Goal: Book appointment/travel/reservation

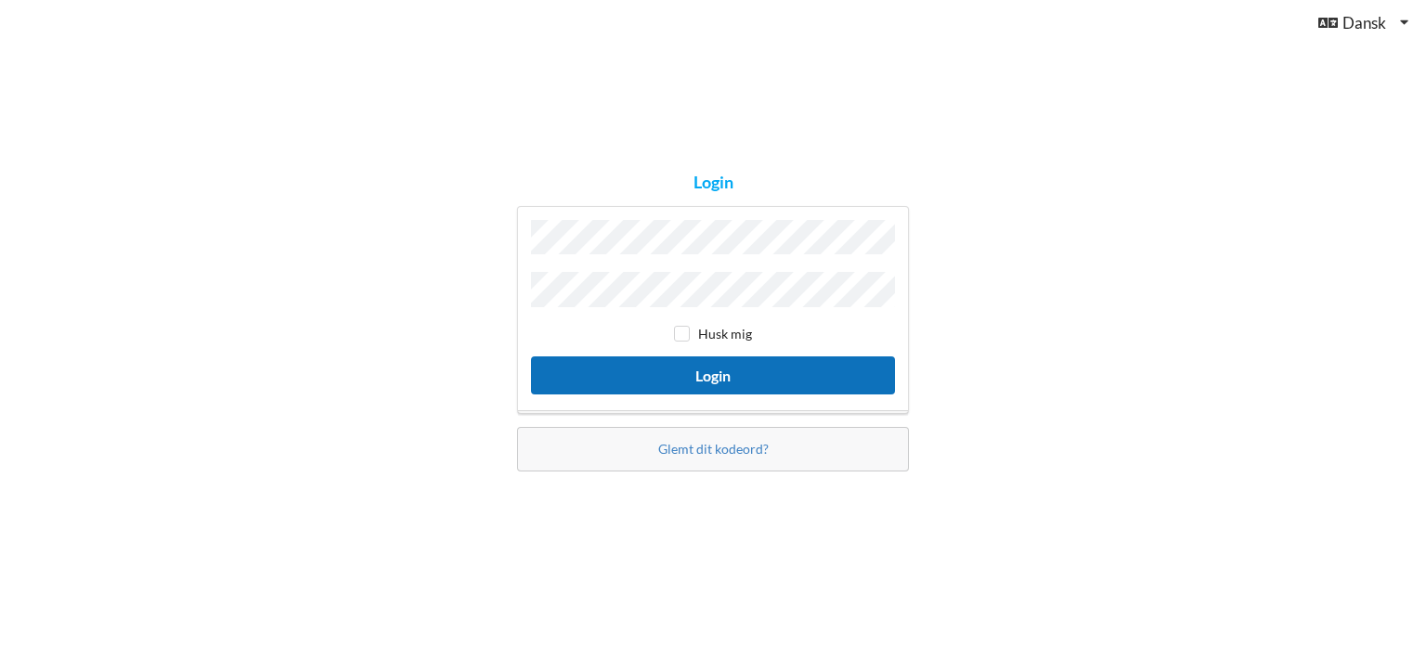
click at [728, 363] on button "Login" at bounding box center [713, 376] width 364 height 38
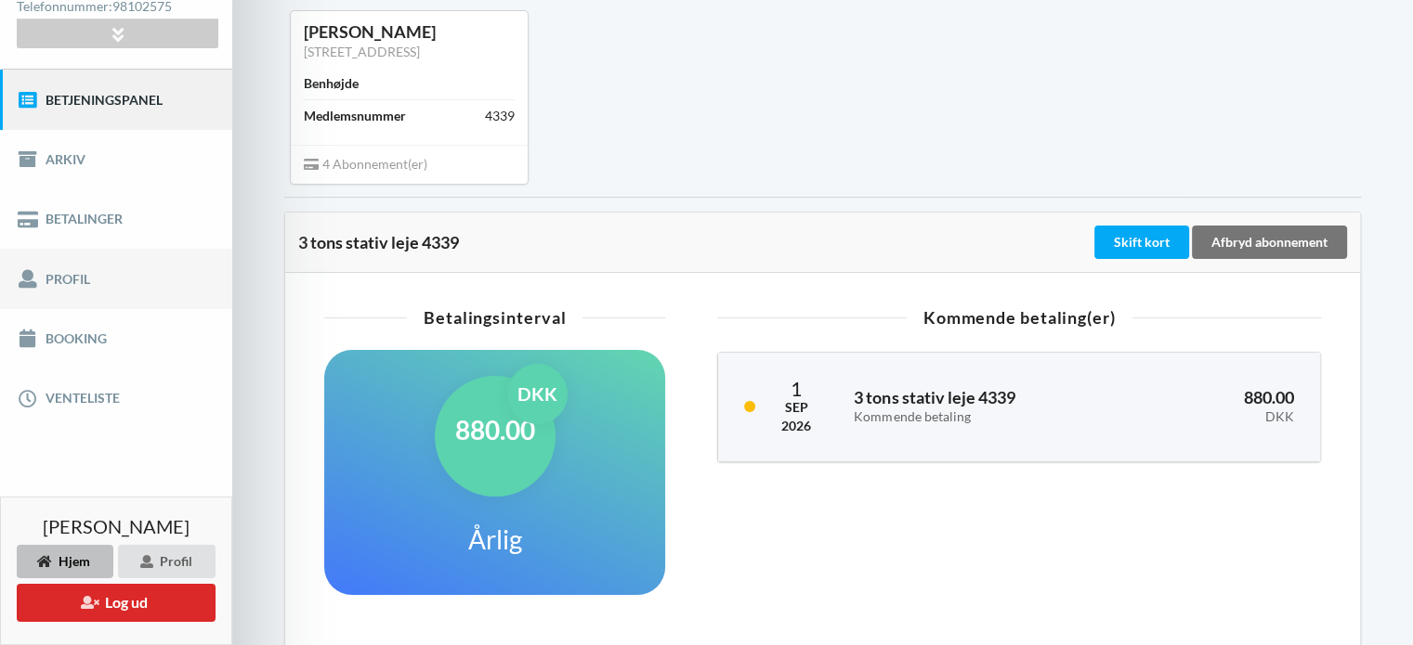
scroll to position [163, 0]
click at [84, 322] on link "Booking" at bounding box center [116, 339] width 232 height 59
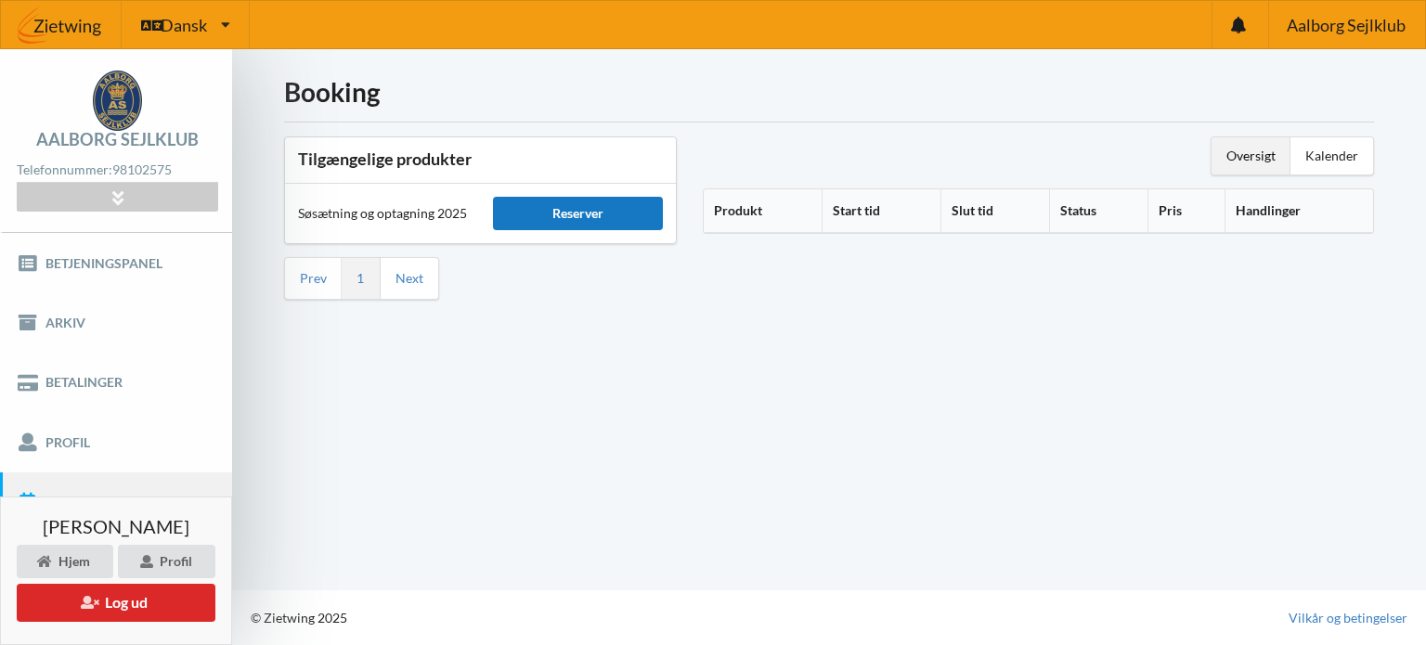
click at [606, 224] on div "Reserver" at bounding box center [577, 213] width 169 height 33
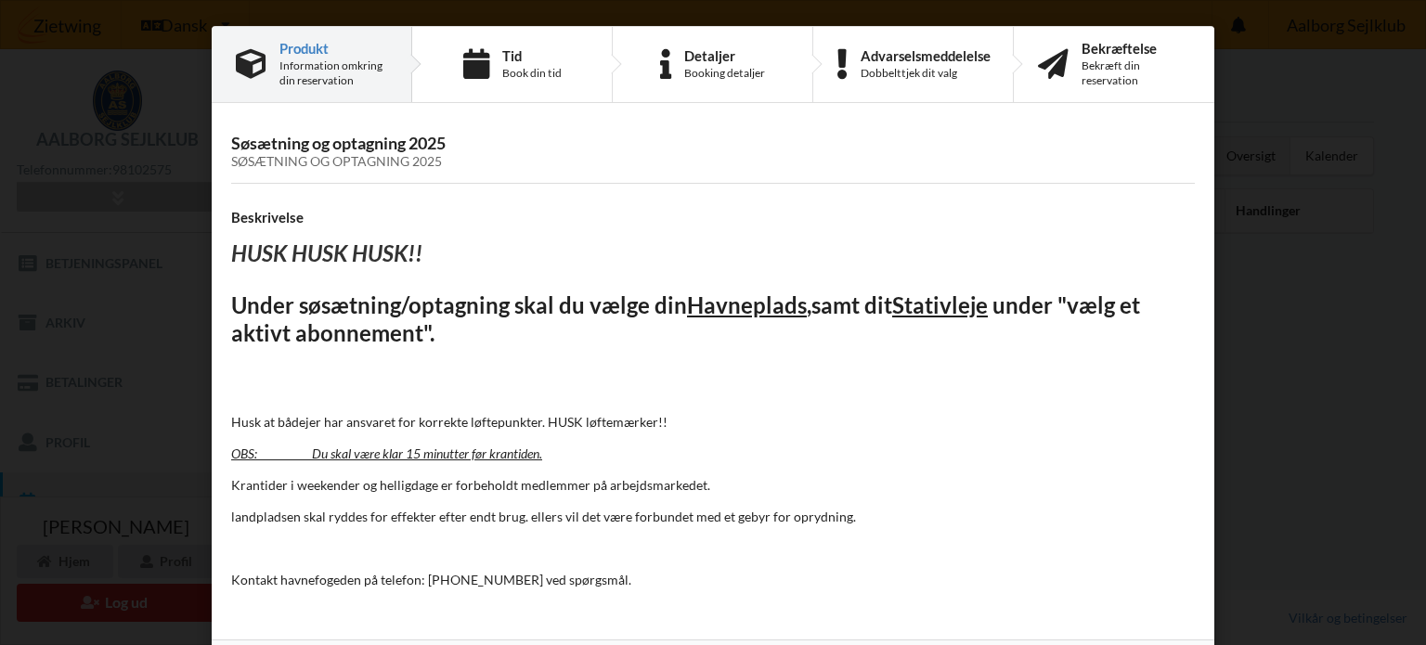
click at [606, 224] on h4 "Beskrivelse" at bounding box center [713, 218] width 964 height 18
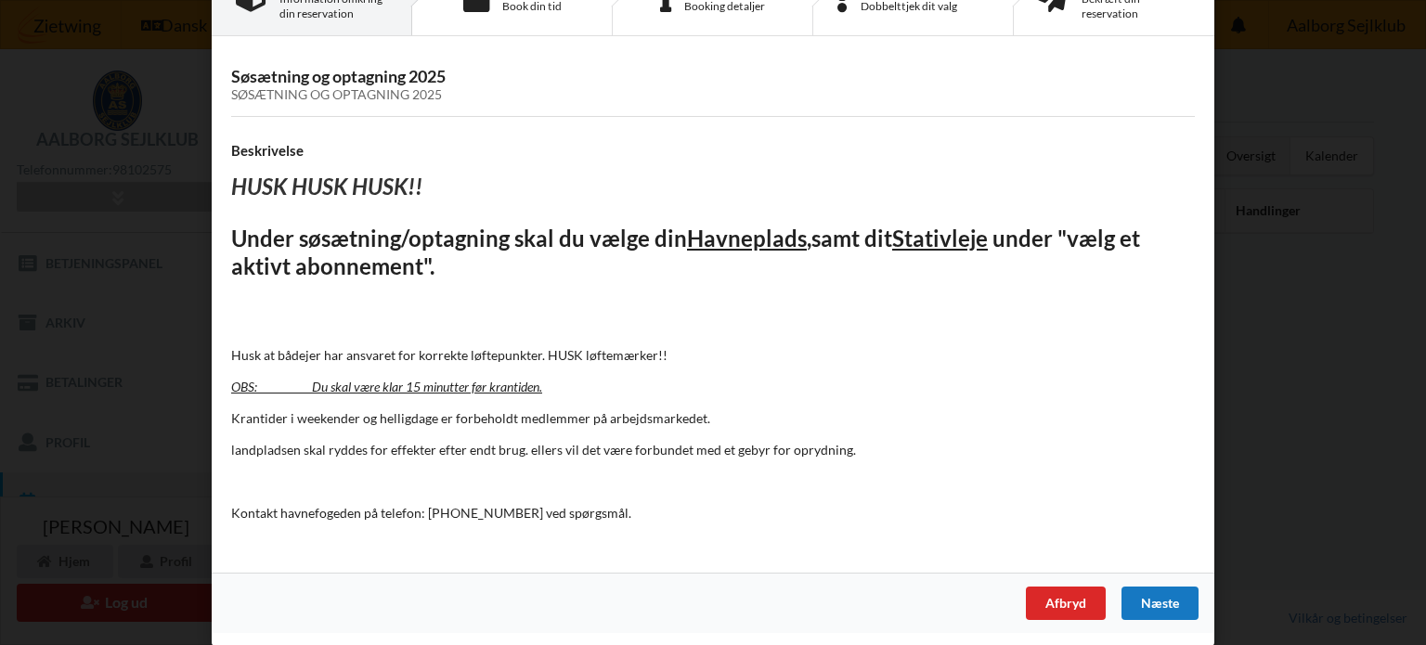
click at [1178, 588] on div "Næste" at bounding box center [1160, 603] width 77 height 33
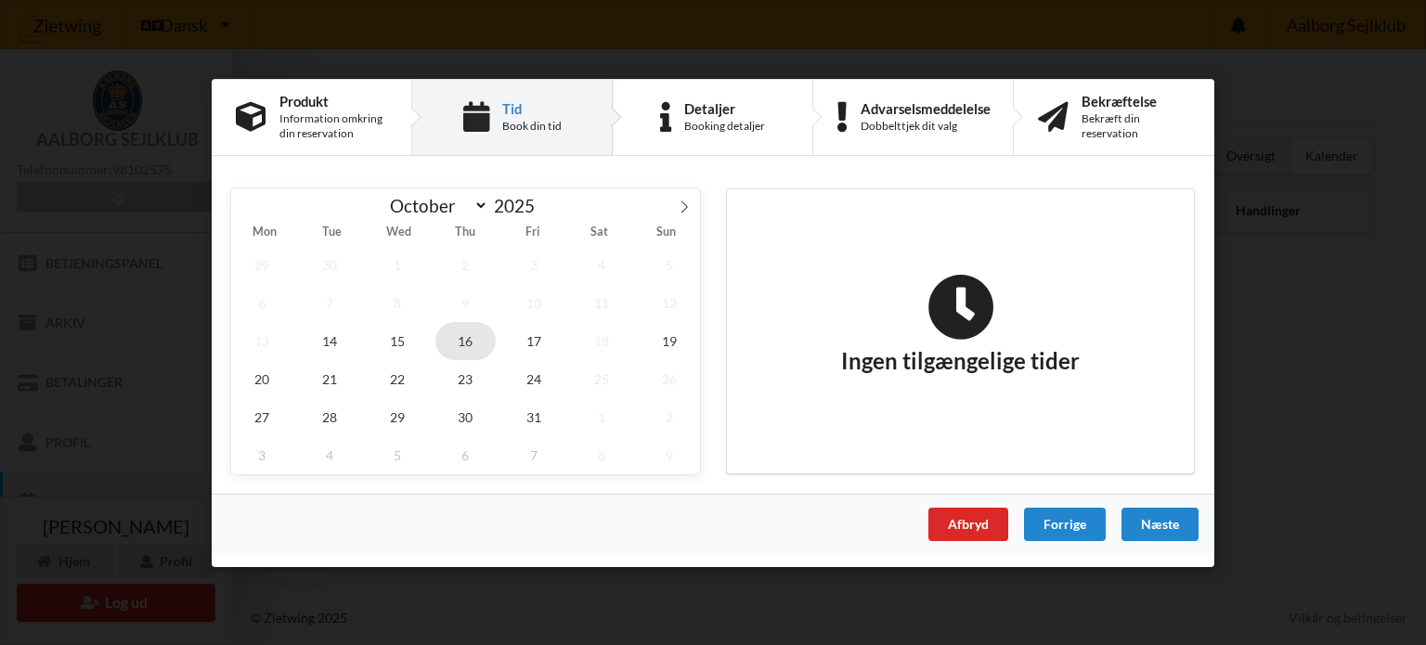
click at [458, 339] on span "16" at bounding box center [466, 340] width 61 height 38
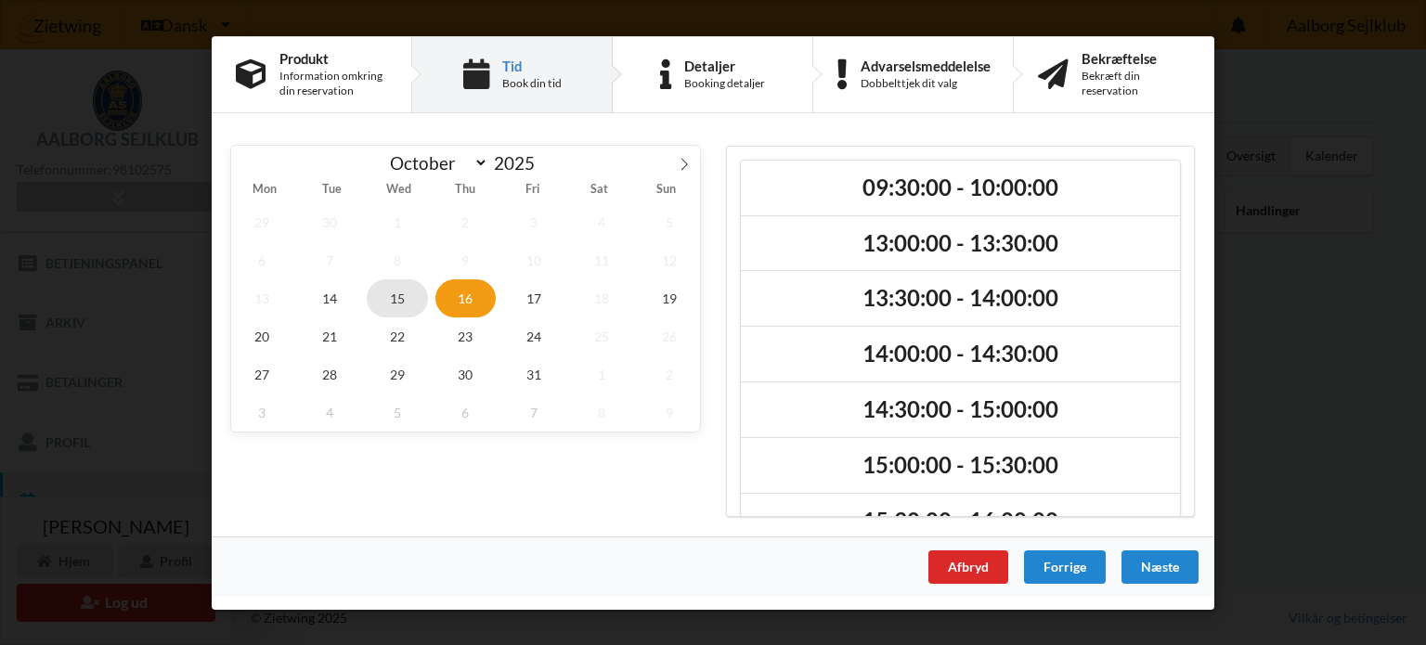
click at [399, 306] on span "15" at bounding box center [397, 298] width 61 height 38
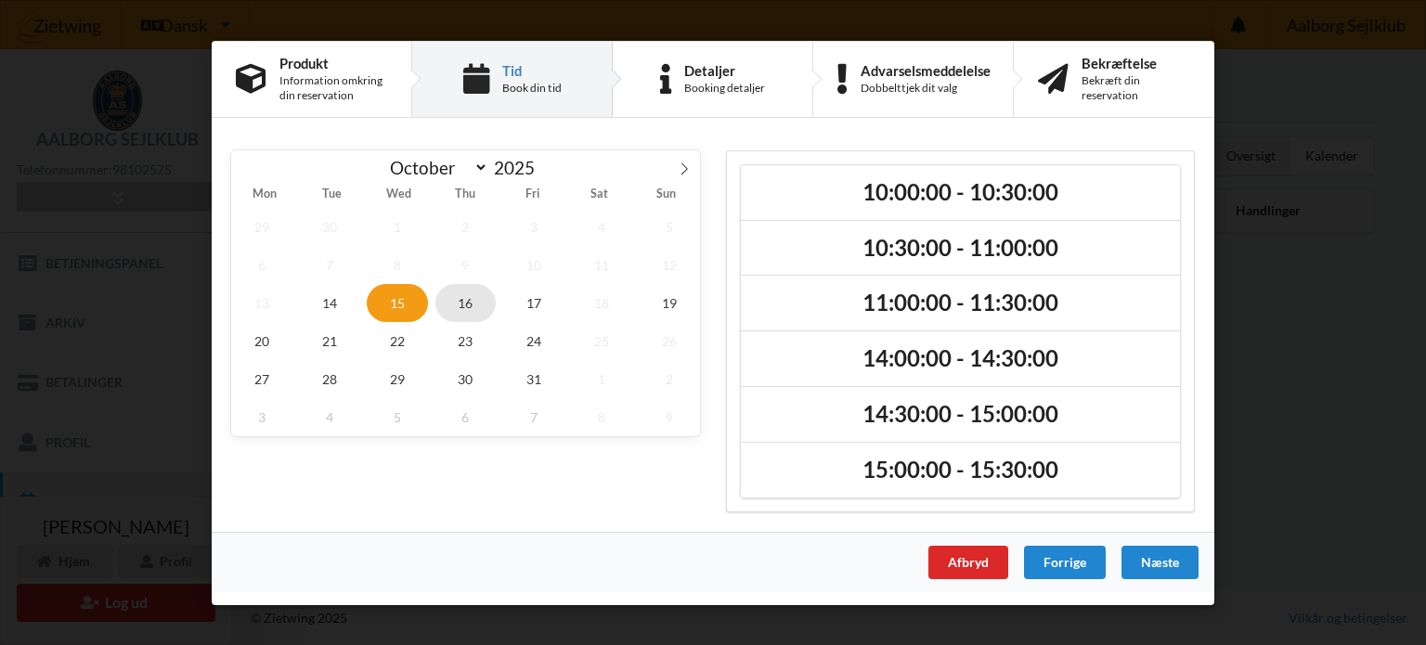
click at [472, 300] on span "16" at bounding box center [466, 302] width 61 height 38
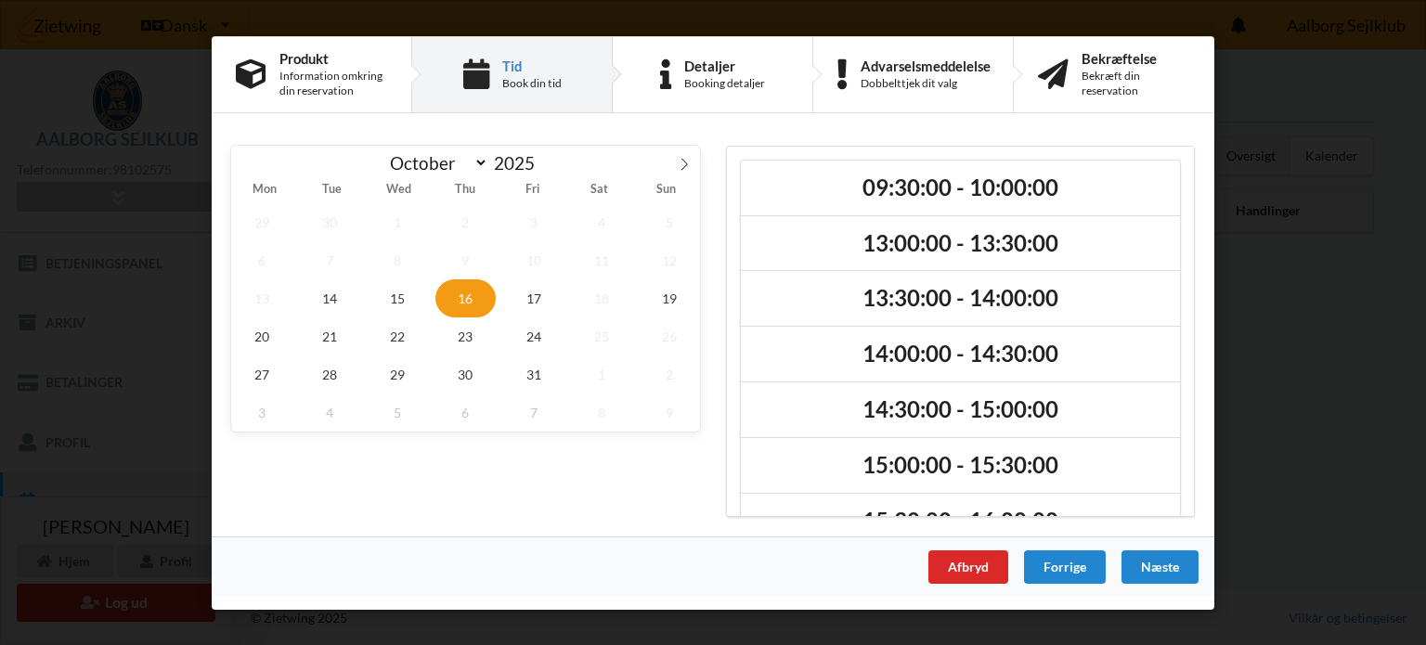
click at [472, 300] on span "16" at bounding box center [466, 298] width 61 height 38
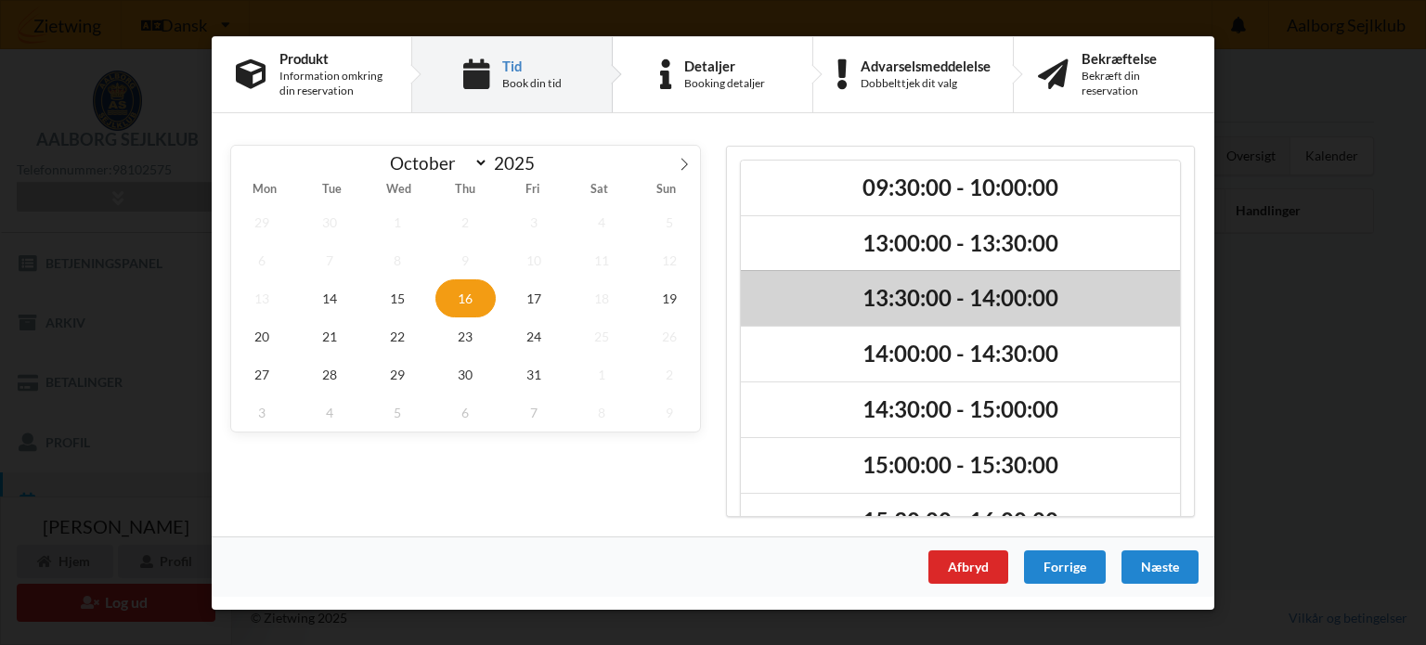
scroll to position [155, 0]
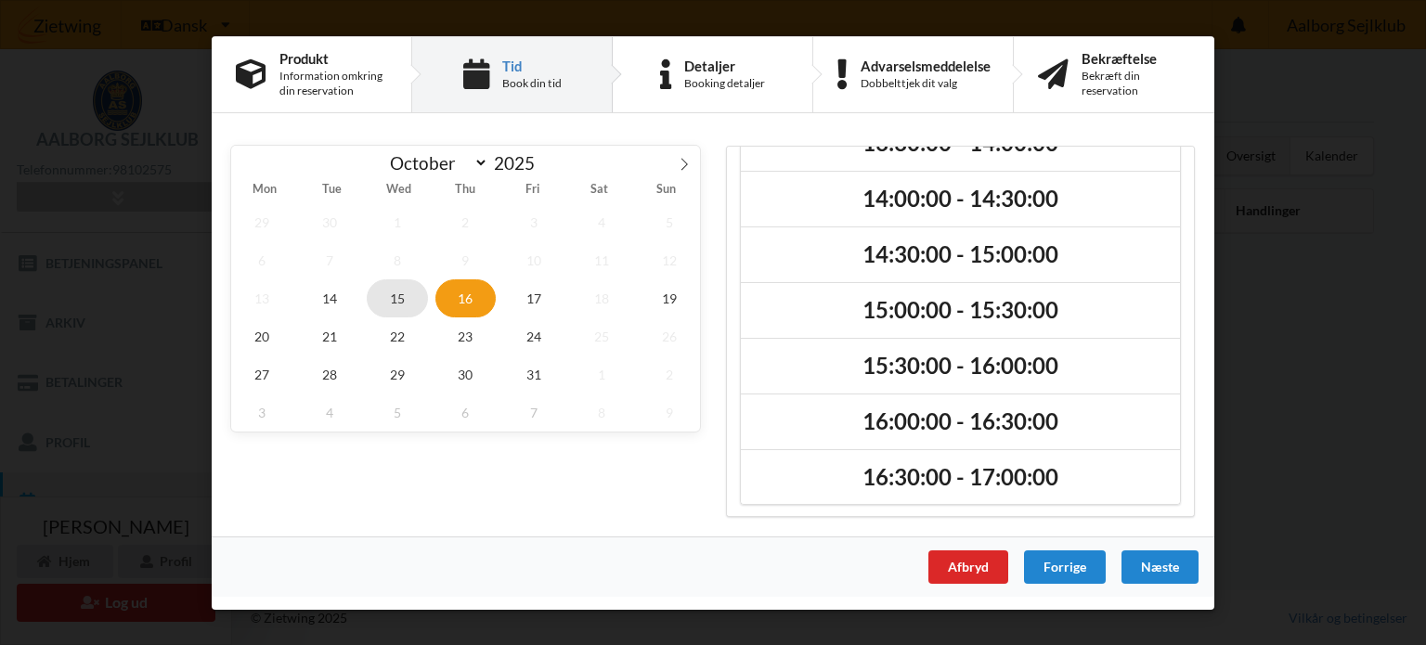
click at [397, 309] on span "15" at bounding box center [397, 298] width 61 height 38
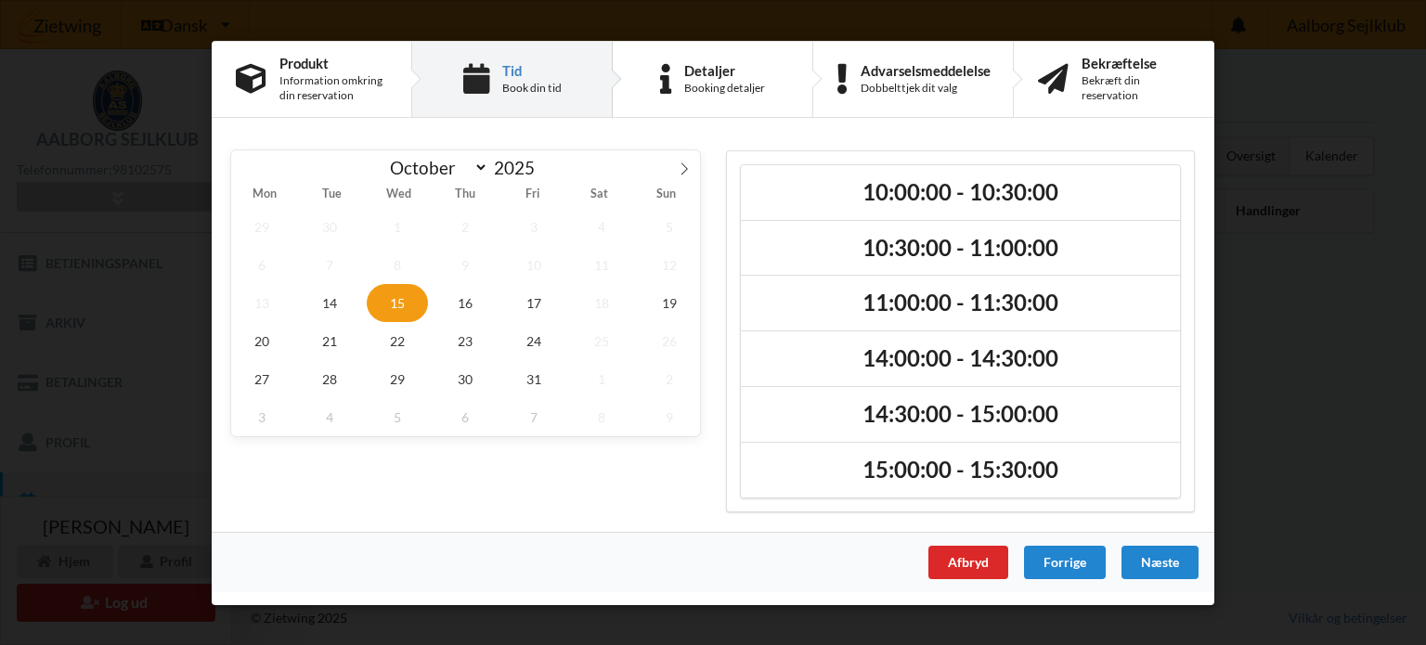
scroll to position [0, 0]
click at [397, 309] on span "15" at bounding box center [397, 302] width 61 height 38
click at [466, 315] on span "16" at bounding box center [466, 302] width 61 height 38
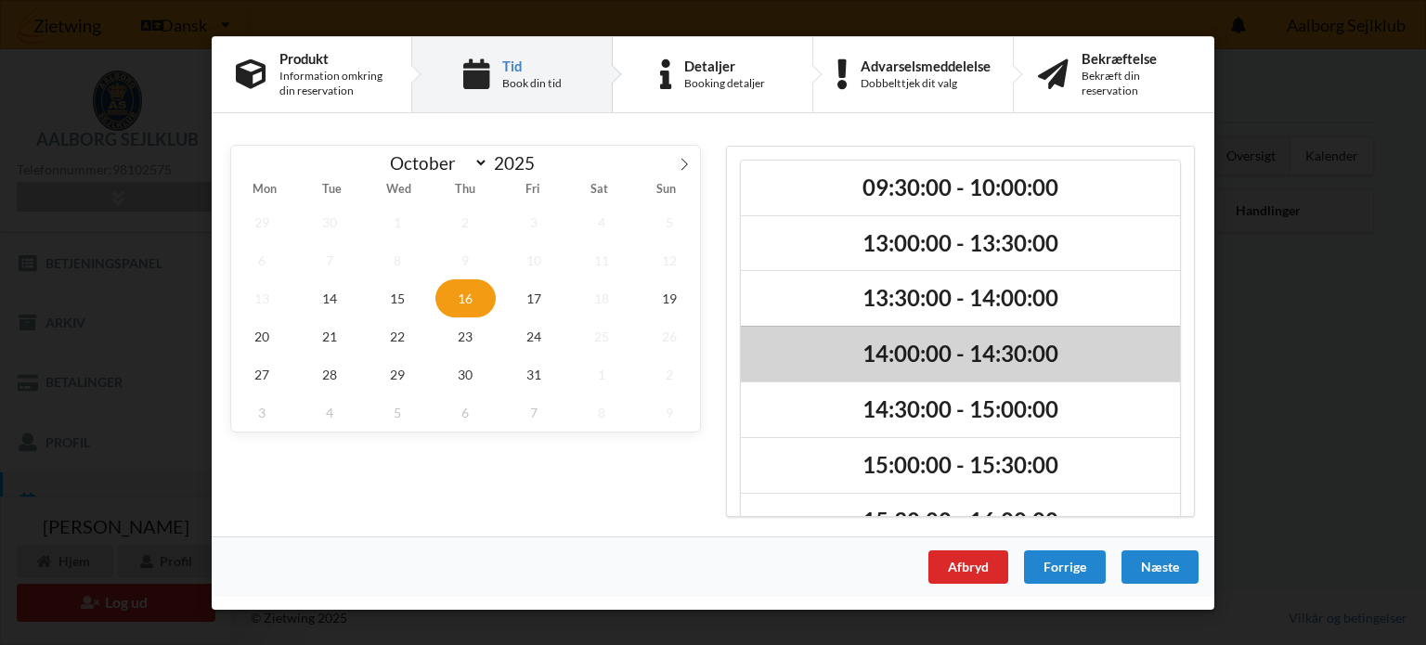
scroll to position [155, 0]
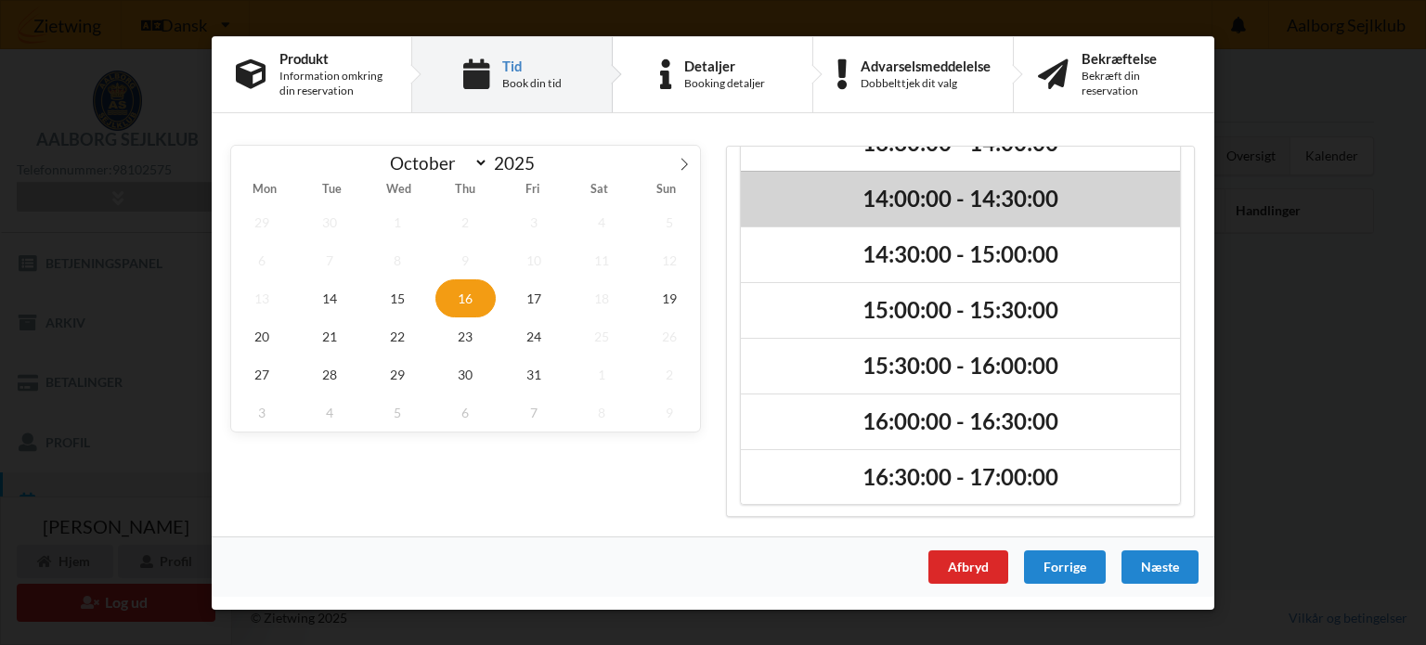
click at [1085, 353] on h2 "15:30:00 - 16:00:00" at bounding box center [960, 366] width 413 height 29
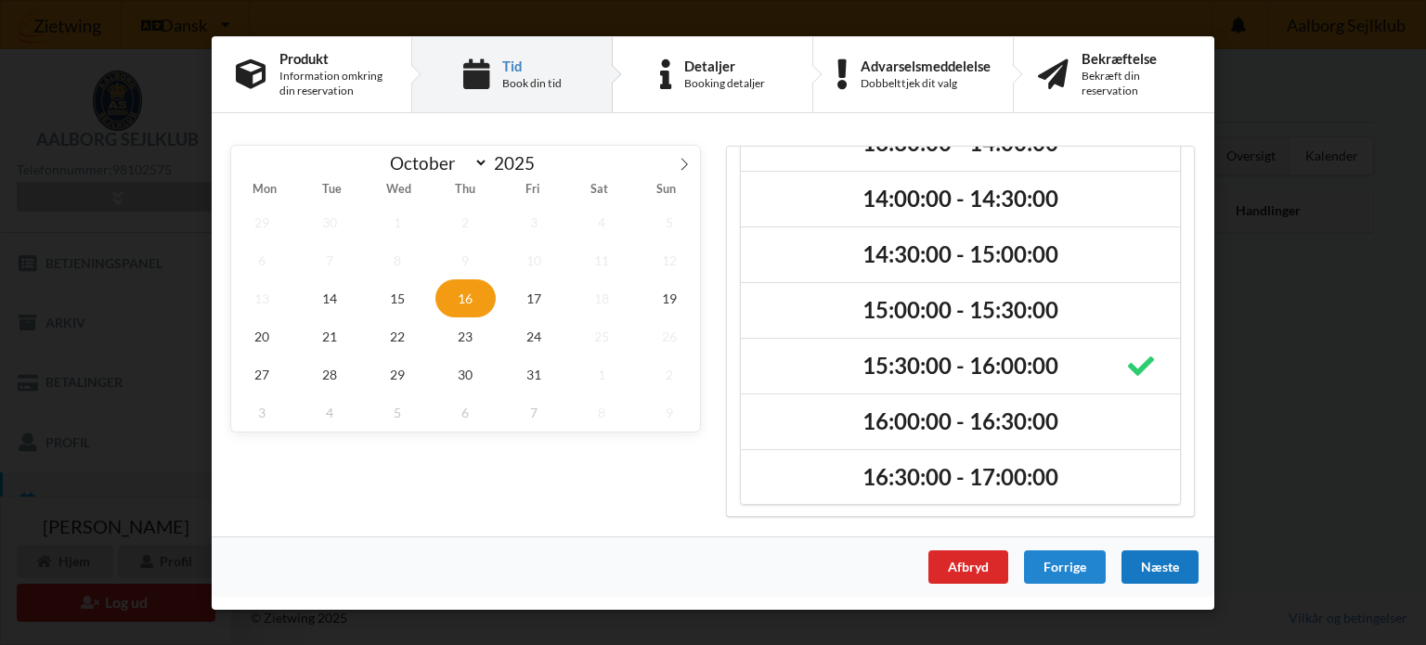
click at [1163, 558] on div "Næste" at bounding box center [1160, 566] width 77 height 33
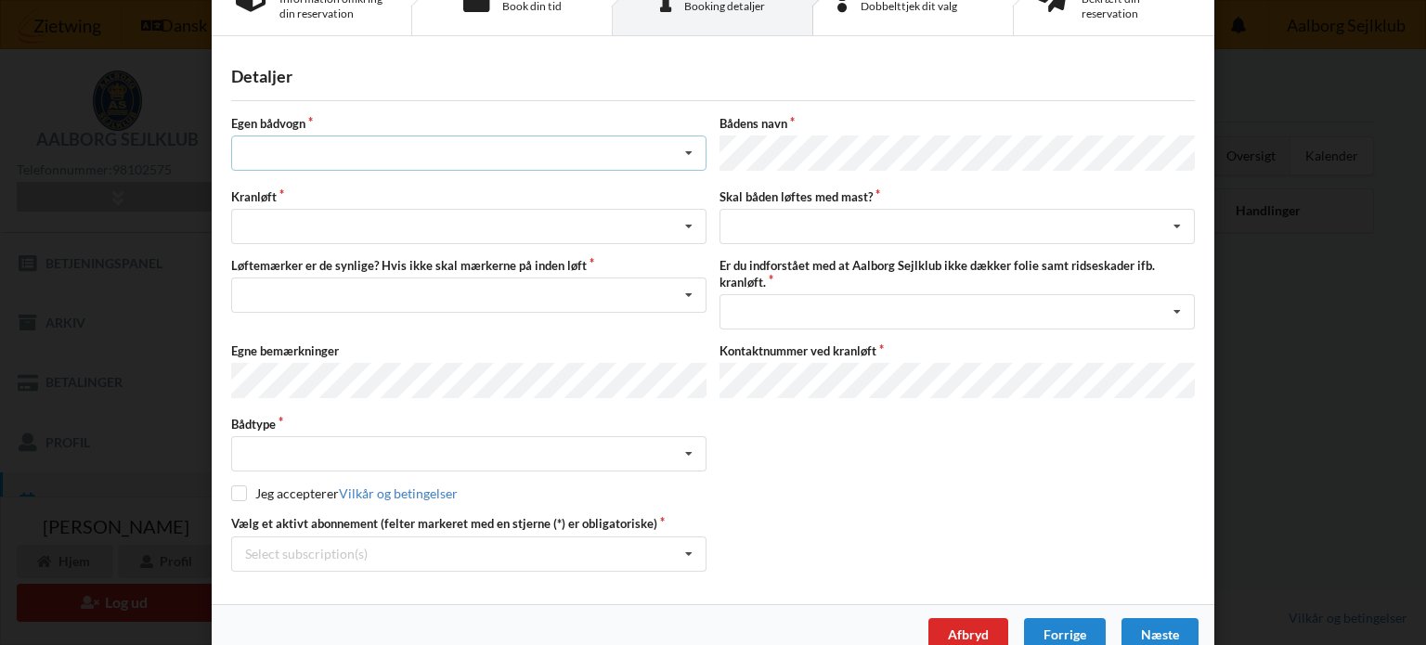
click at [676, 151] on icon at bounding box center [689, 154] width 28 height 34
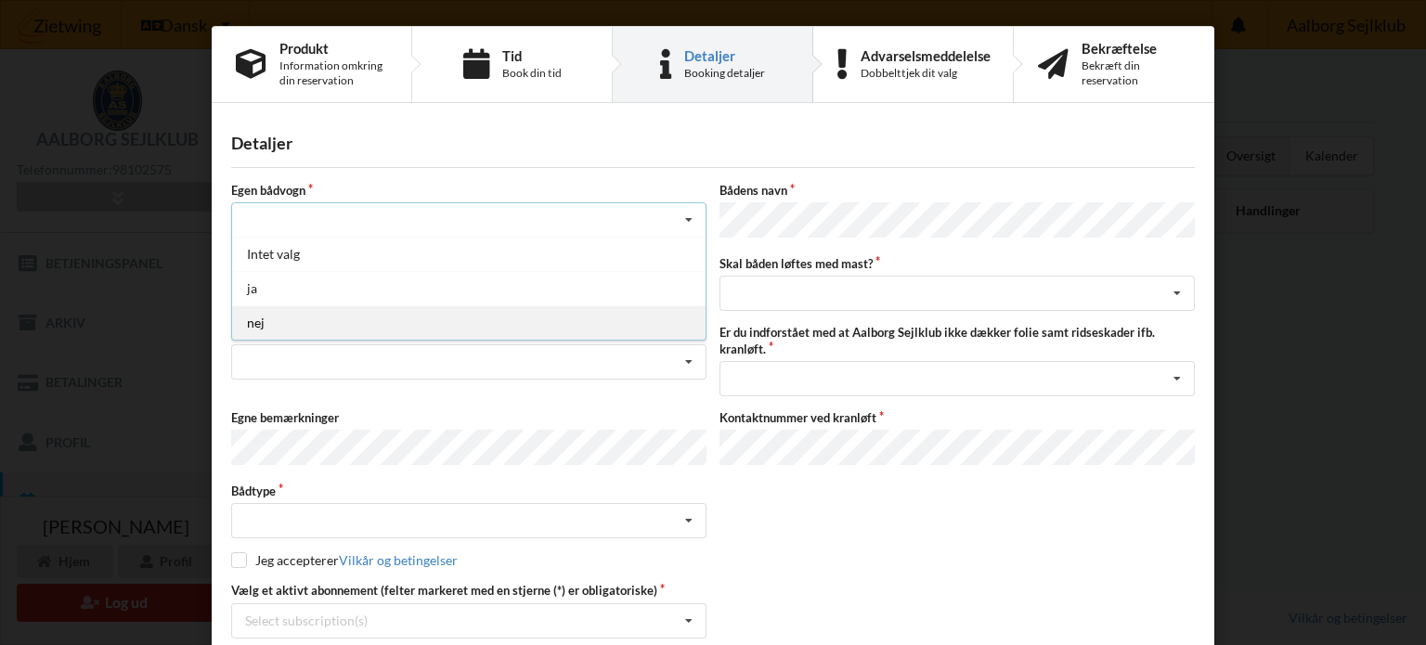
click at [300, 311] on div "nej" at bounding box center [469, 323] width 474 height 34
click at [334, 296] on div "Søsætning Optagning" at bounding box center [468, 293] width 475 height 35
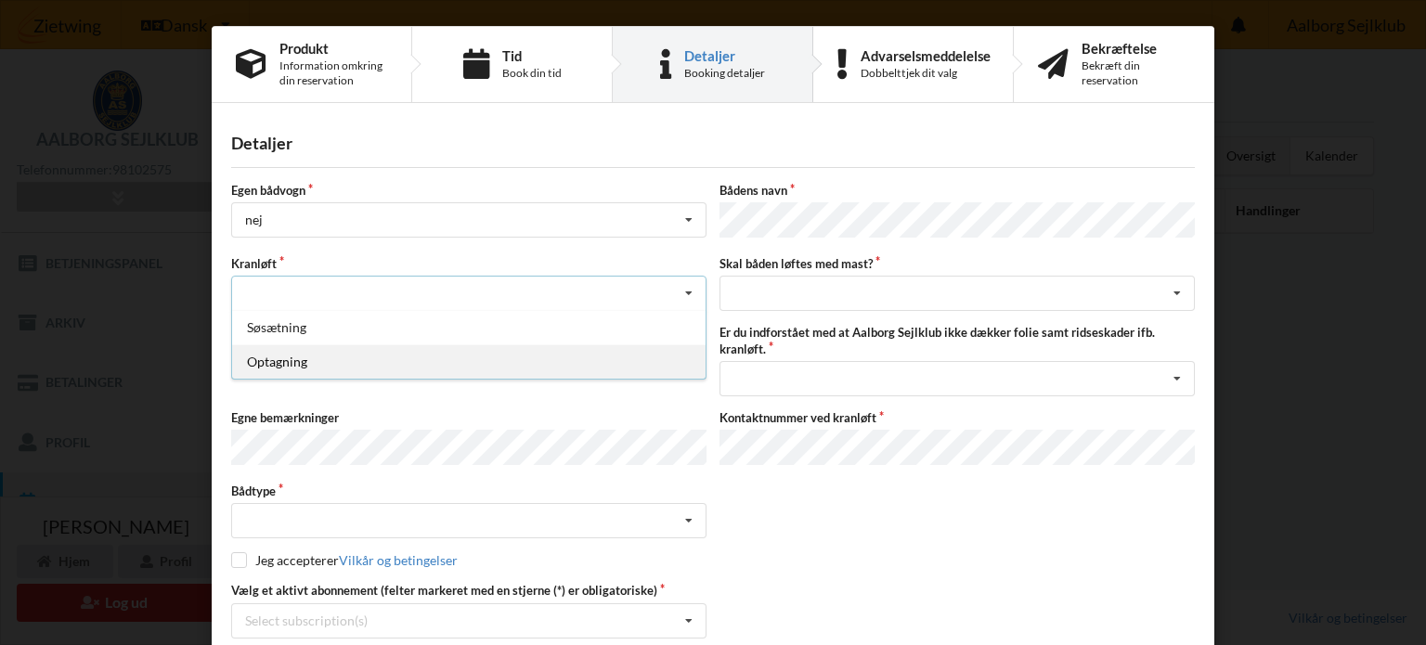
click at [317, 358] on div "Optagning" at bounding box center [469, 362] width 474 height 34
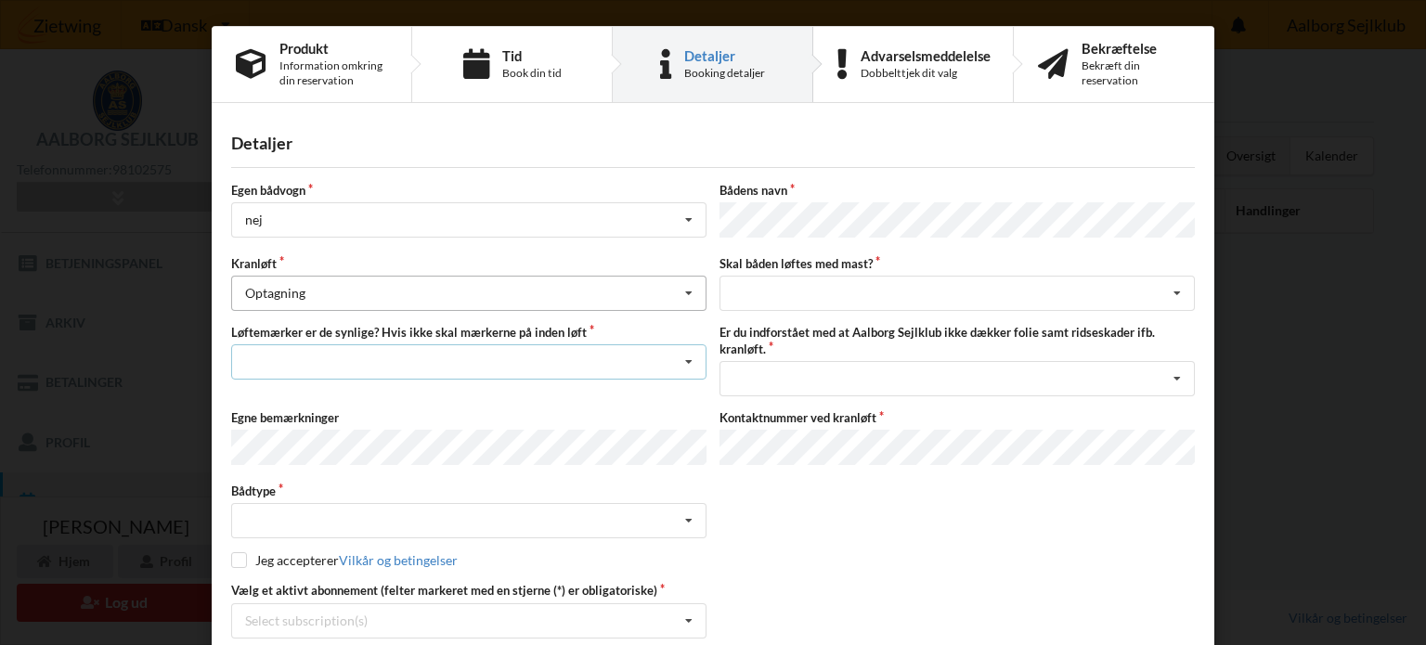
click at [317, 358] on div "Nej, jeg kontakter havnekontoret inden løft og får dem sat på Ja, mine mærker e…" at bounding box center [468, 362] width 475 height 35
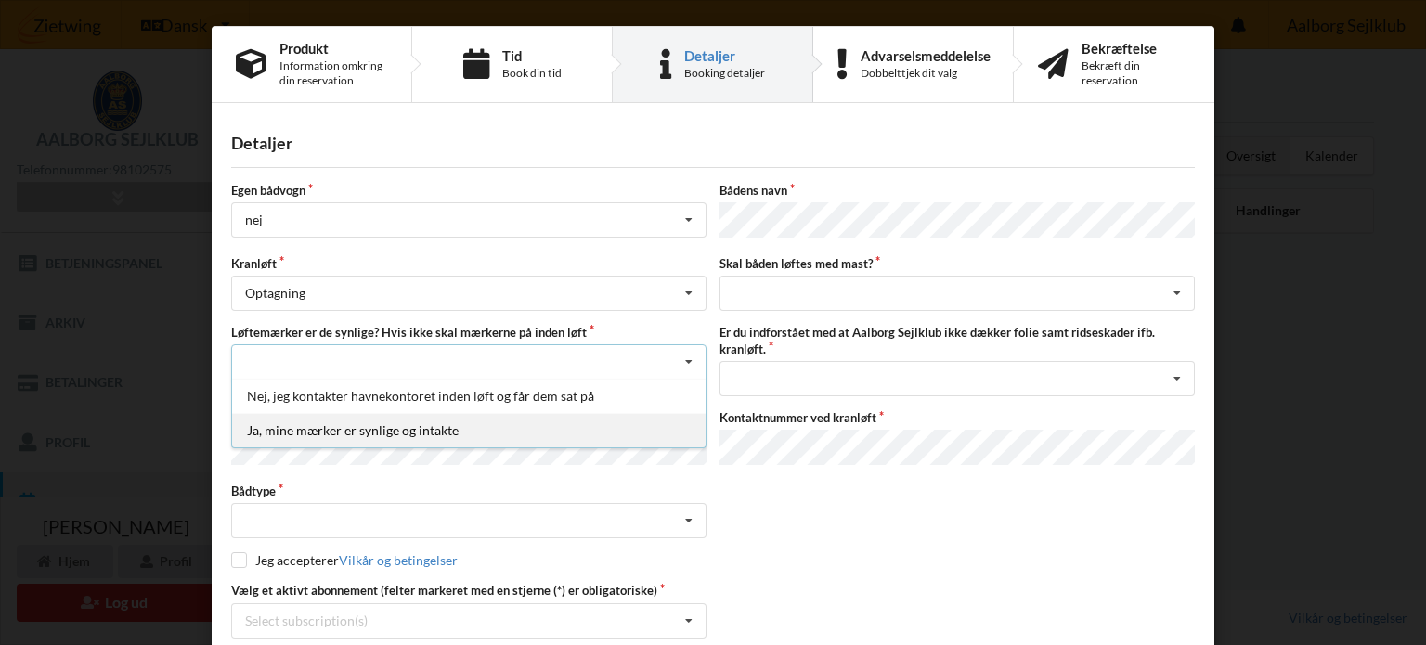
click at [386, 422] on div "Ja, mine mærker er synlige og intakte" at bounding box center [469, 430] width 474 height 34
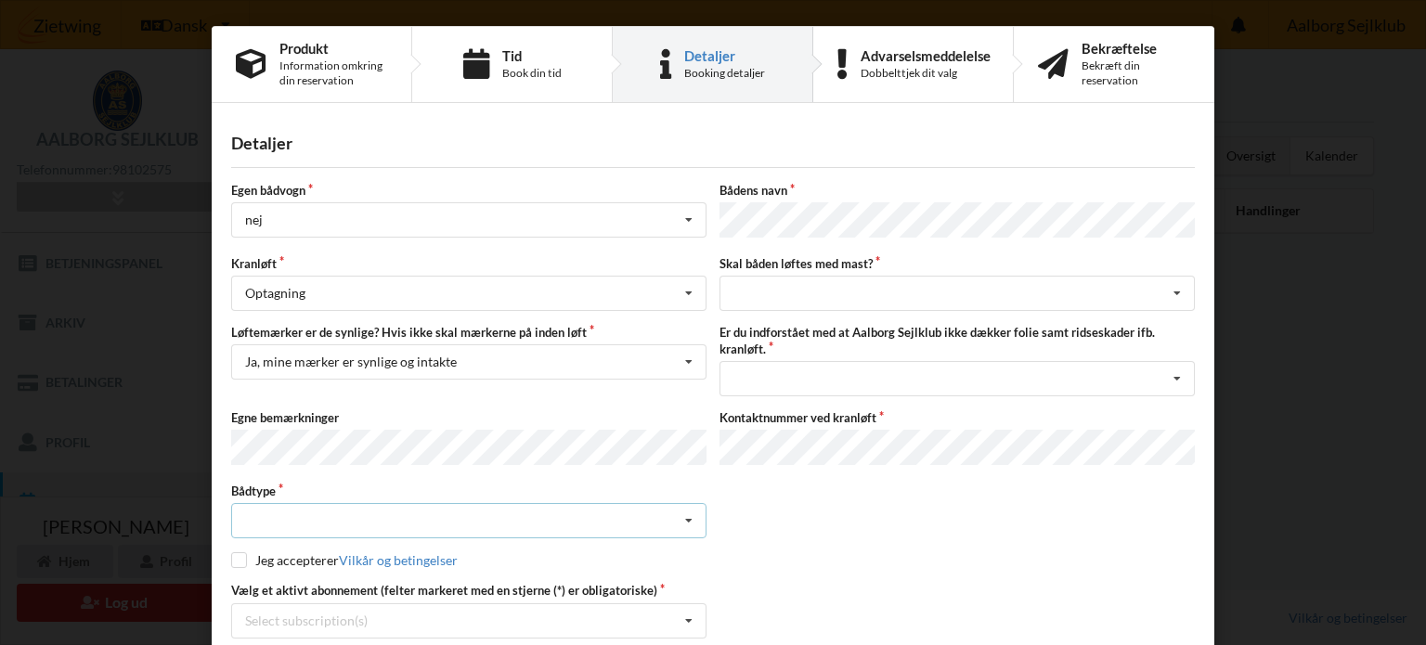
click at [330, 524] on div "Intet valgt Sejlbåd Motorbåd Motorsejler [PERSON_NAME]" at bounding box center [468, 520] width 475 height 35
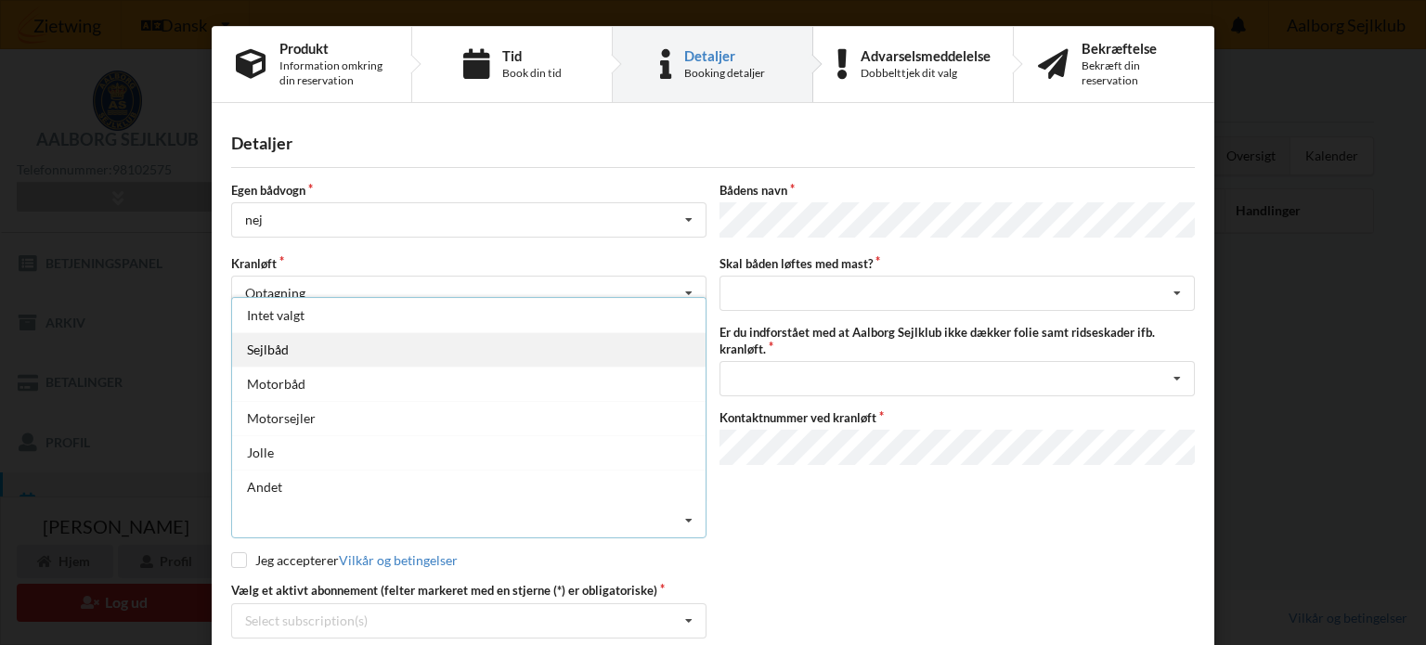
click at [345, 338] on div "Sejlbåd" at bounding box center [469, 349] width 474 height 34
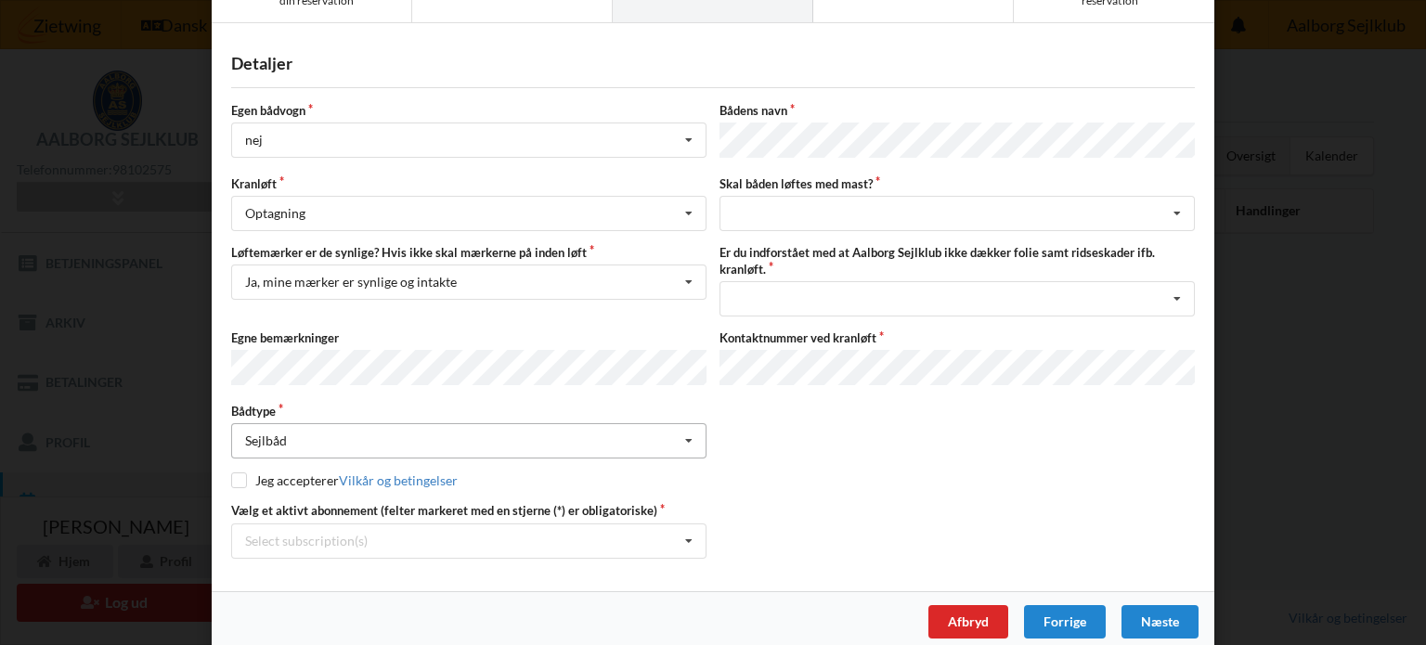
scroll to position [89, 0]
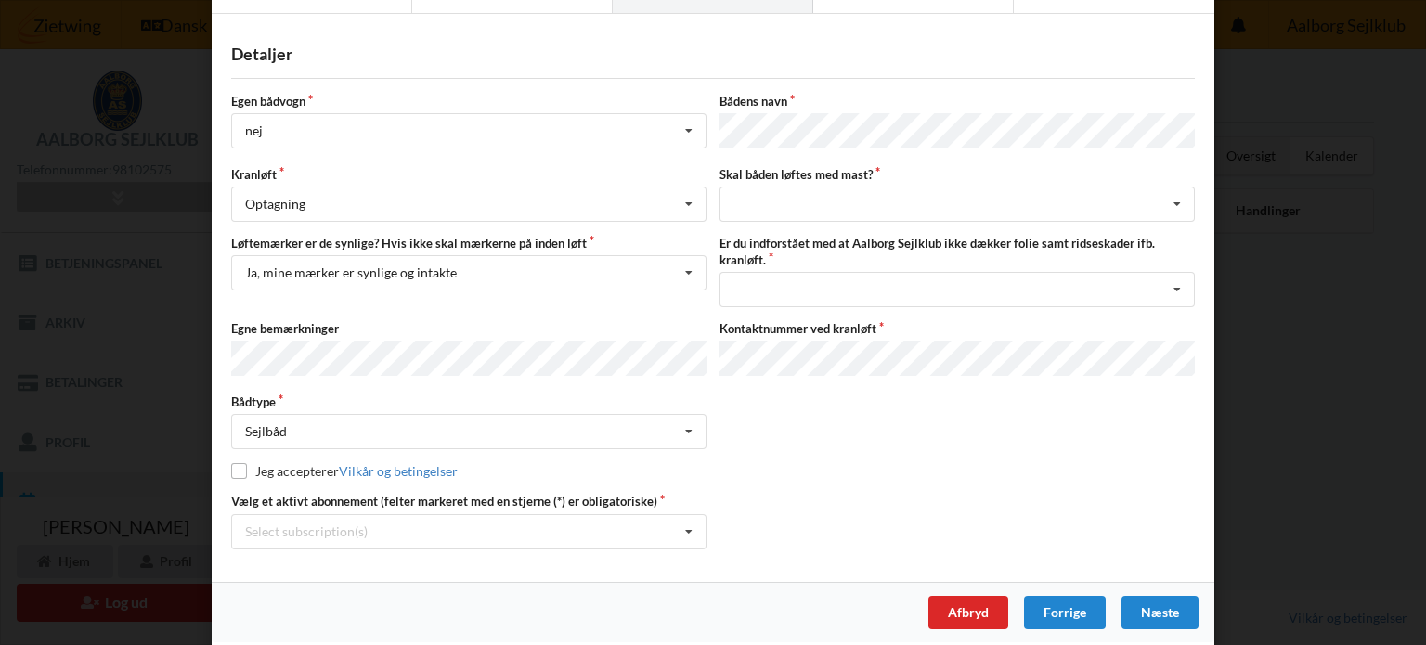
click at [250, 463] on label "Jeg accepterer Vilkår og betingelser" at bounding box center [344, 471] width 227 height 16
click at [233, 463] on input "checkbox" at bounding box center [239, 471] width 16 height 16
checkbox input "true"
click at [417, 523] on div "Select subscription(s) 6 tons stativ leje 4339 * 3 tons stativ leje 4339 * Bro …" at bounding box center [468, 532] width 475 height 35
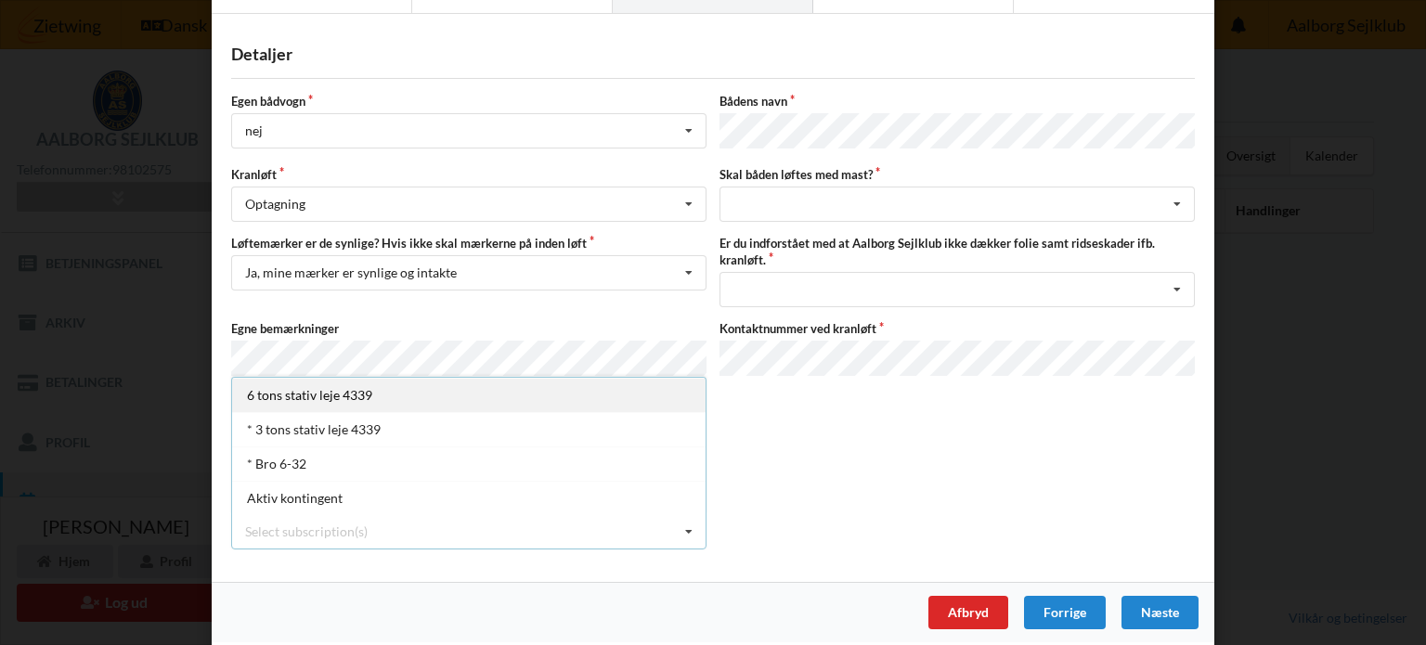
click at [365, 386] on div "6 tons stativ leje 4339" at bounding box center [469, 395] width 474 height 34
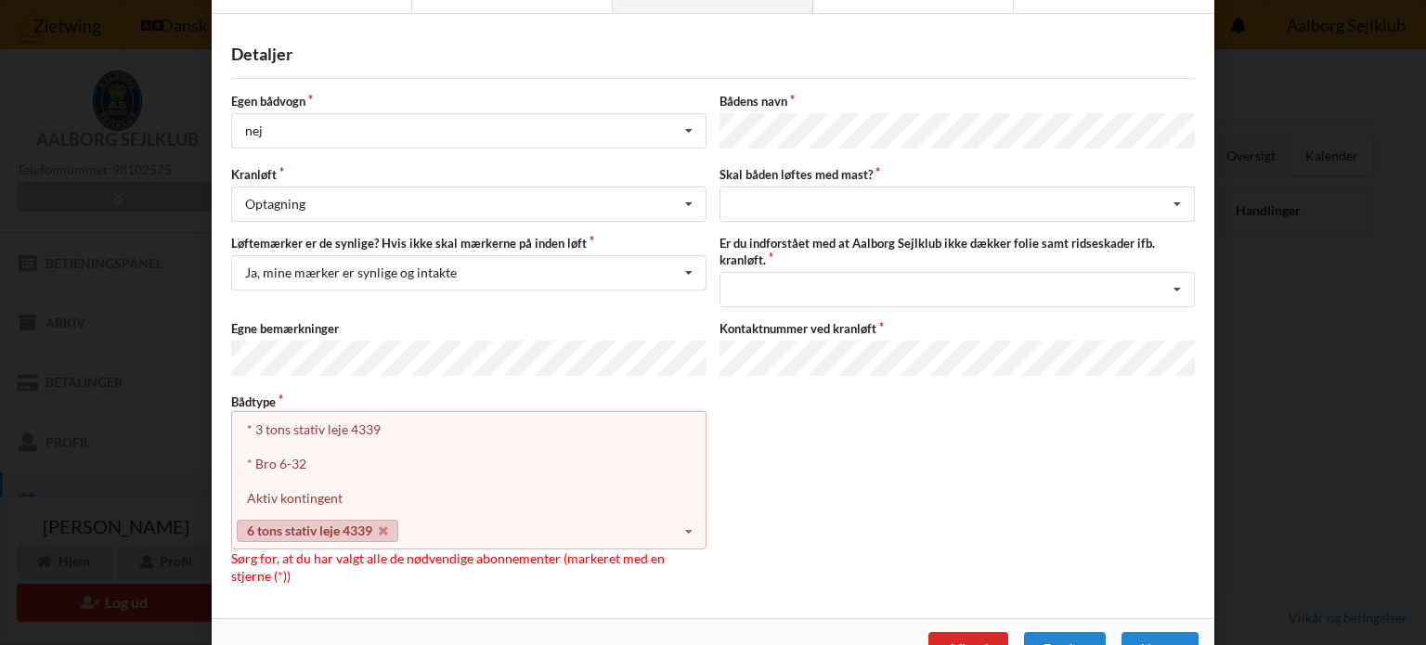
click at [691, 518] on icon at bounding box center [689, 532] width 28 height 34
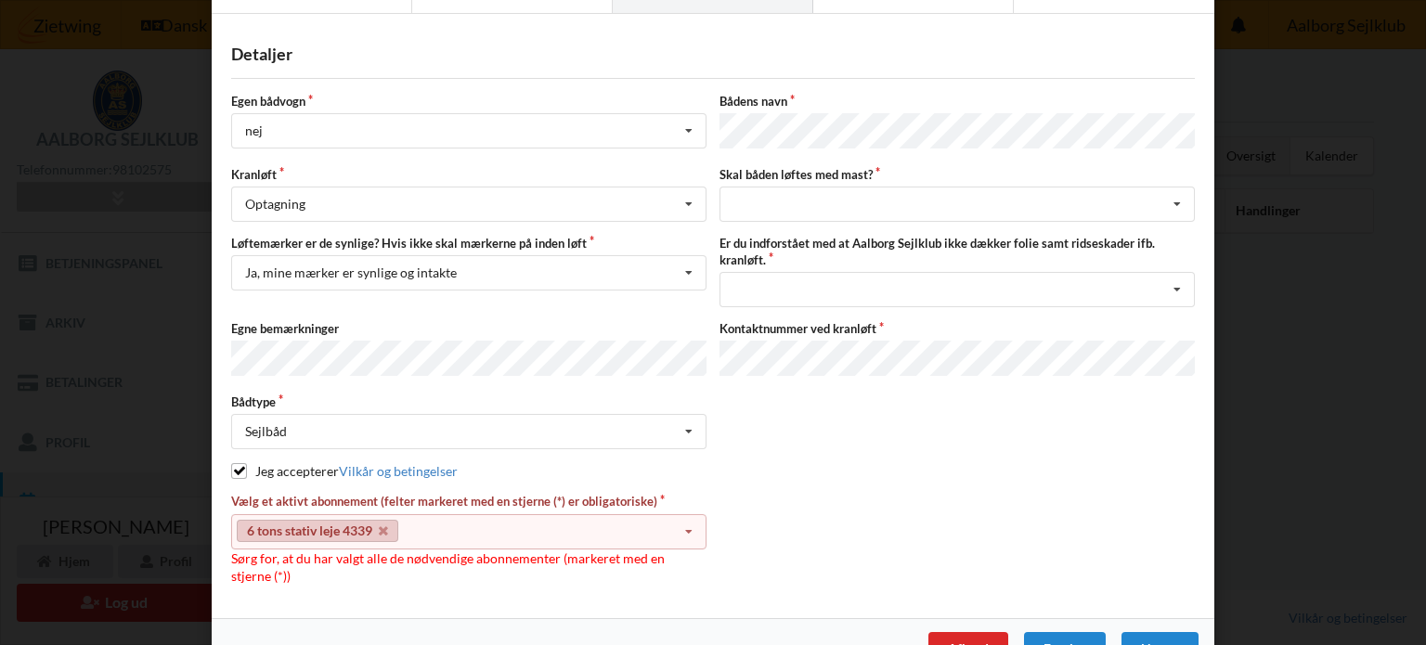
click at [689, 521] on icon at bounding box center [689, 532] width 28 height 34
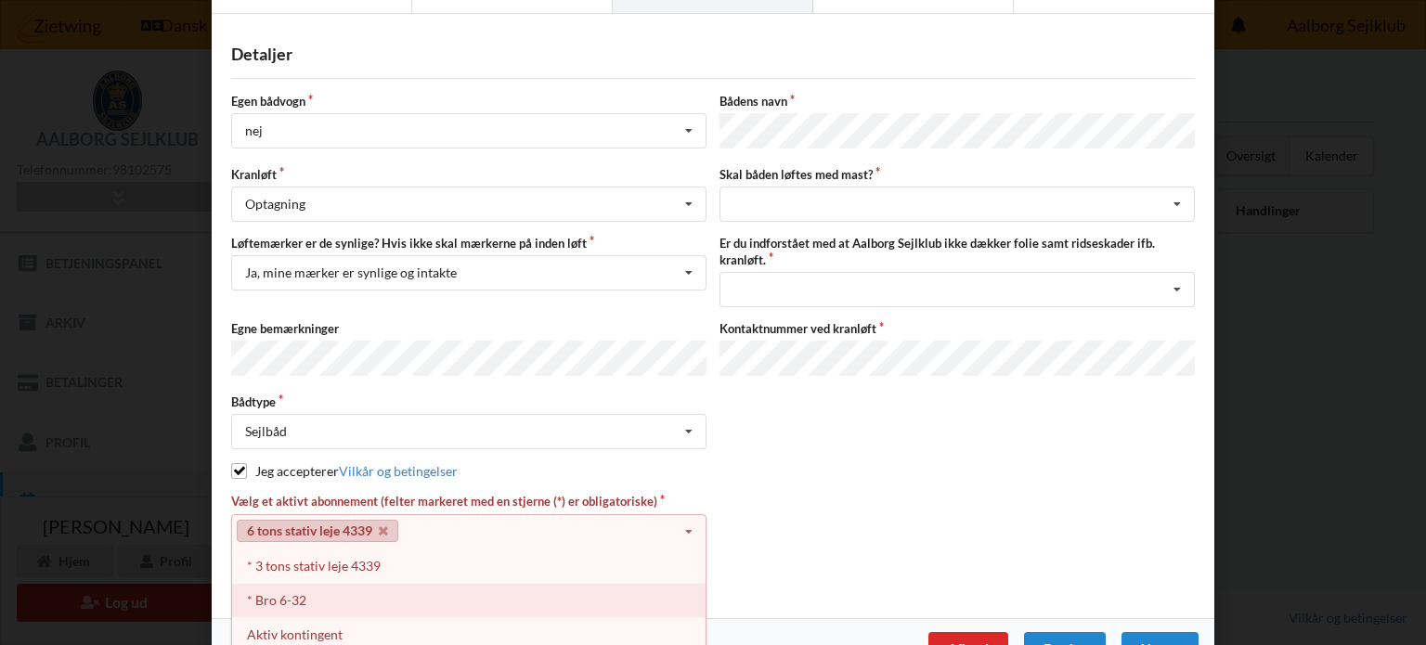
click at [522, 590] on div "* Bro 6-32" at bounding box center [469, 600] width 474 height 34
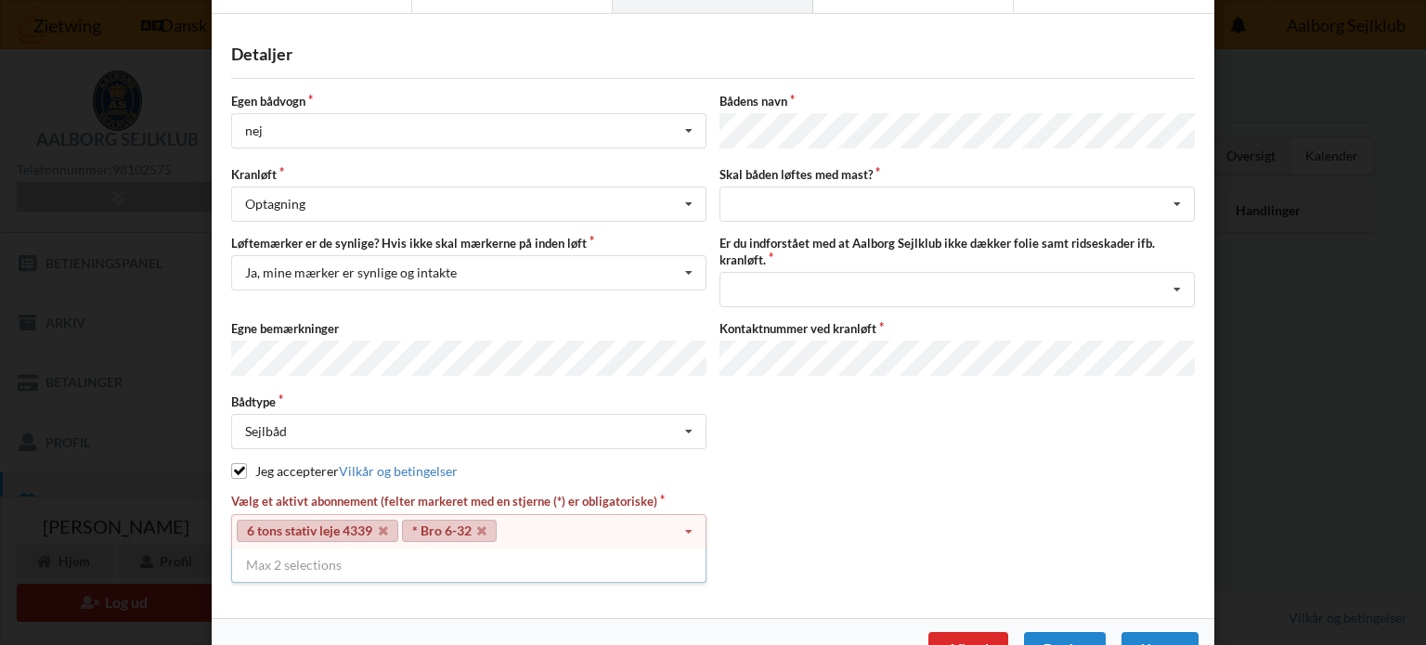
scroll to position [126, 0]
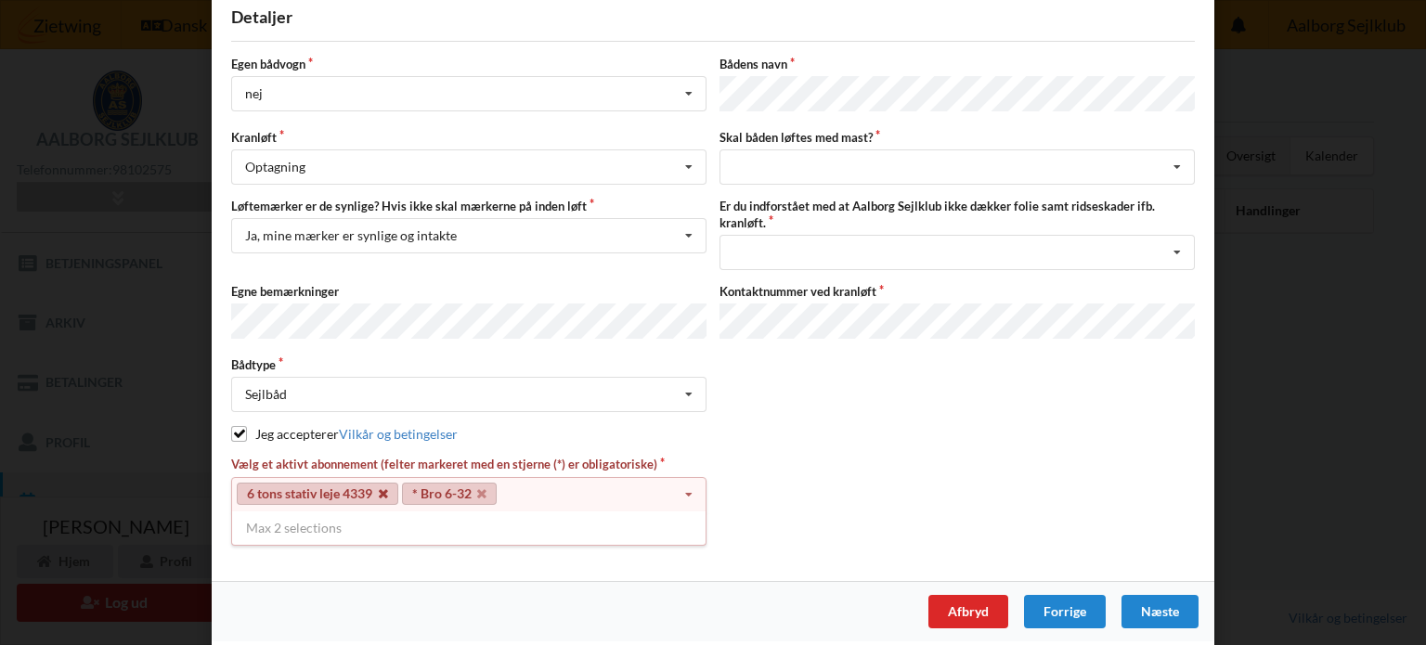
click at [382, 489] on icon at bounding box center [383, 495] width 9 height 12
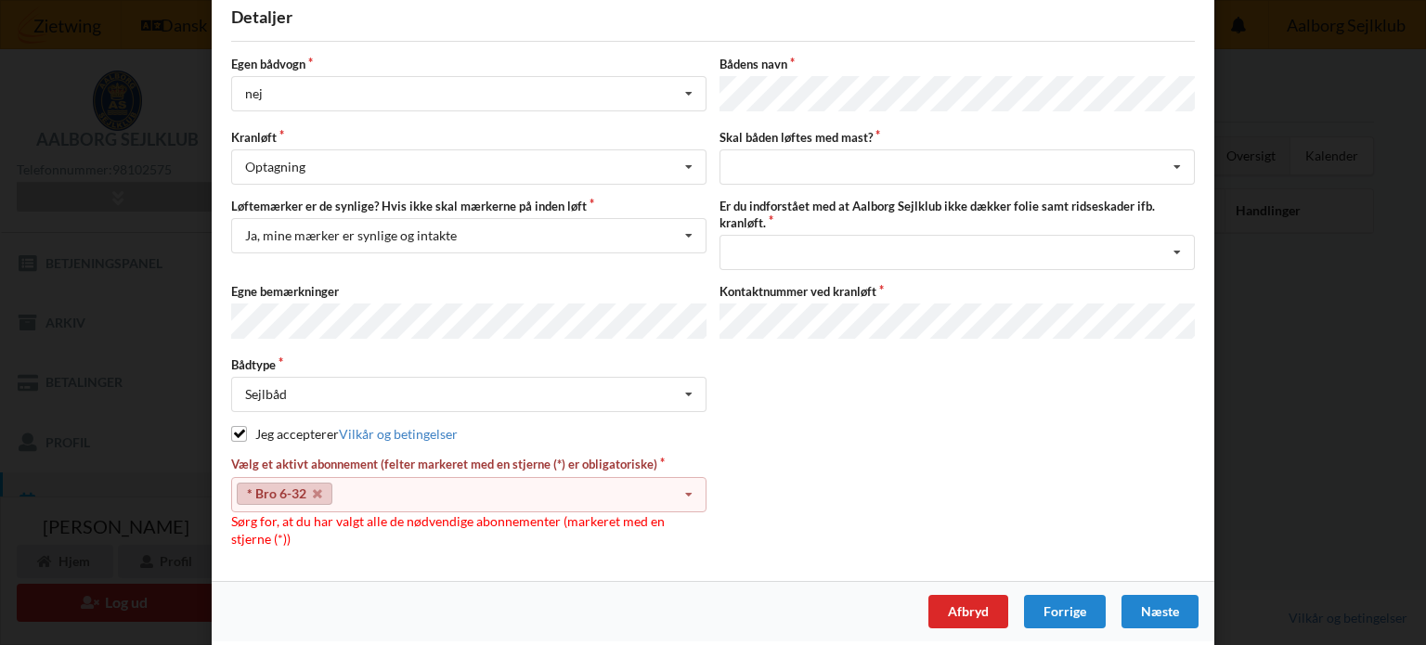
click at [687, 485] on icon at bounding box center [689, 495] width 28 height 34
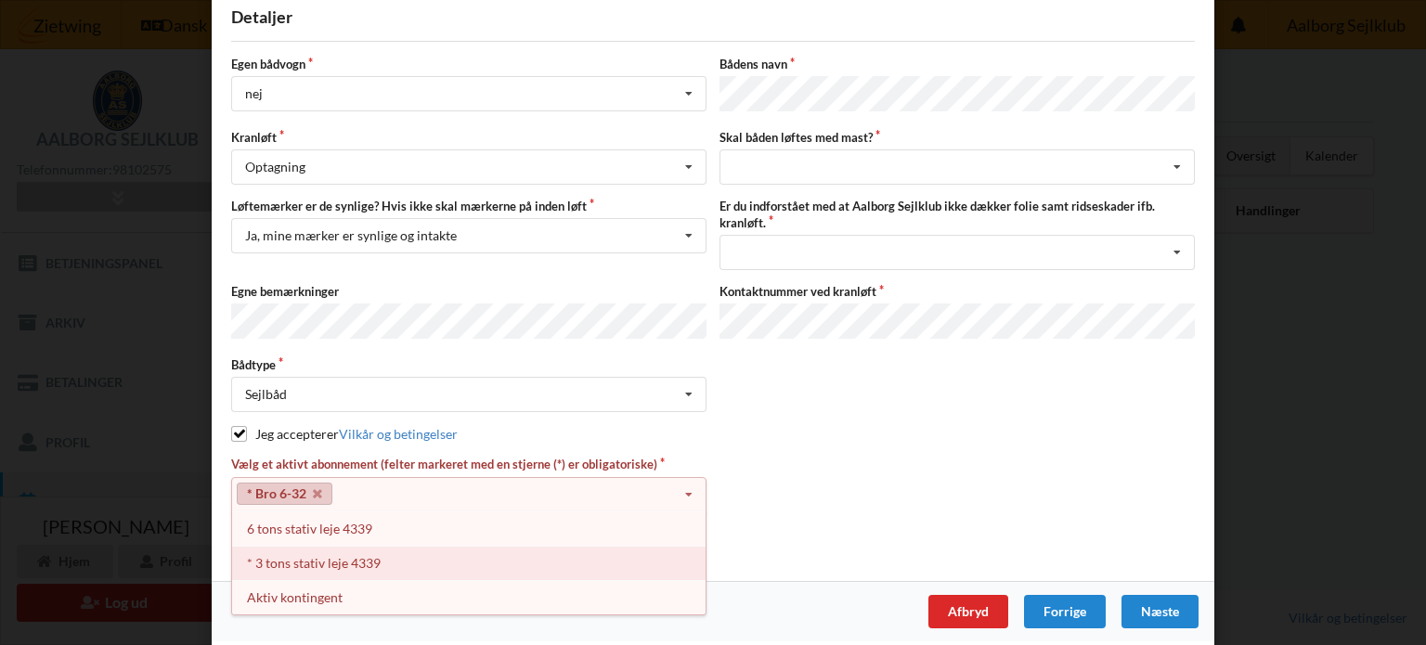
click at [464, 560] on div "* 3 tons stativ leje 4339" at bounding box center [469, 563] width 474 height 34
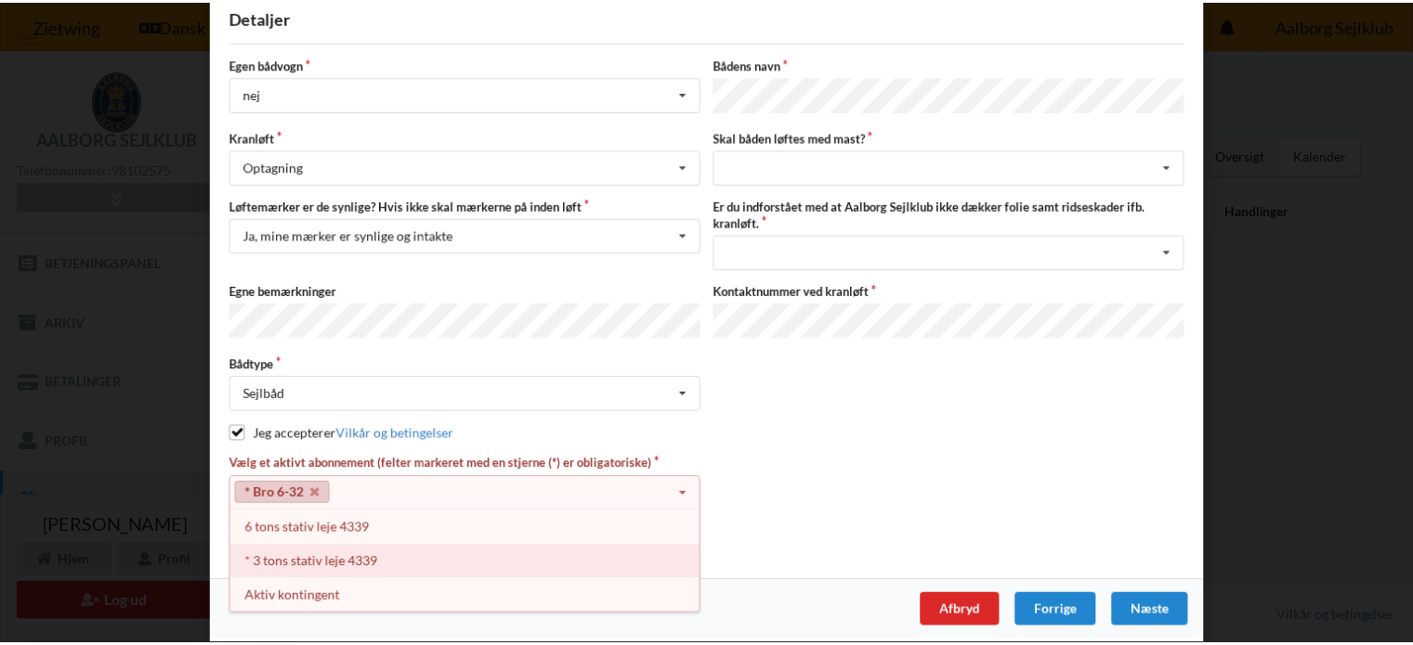
scroll to position [89, 0]
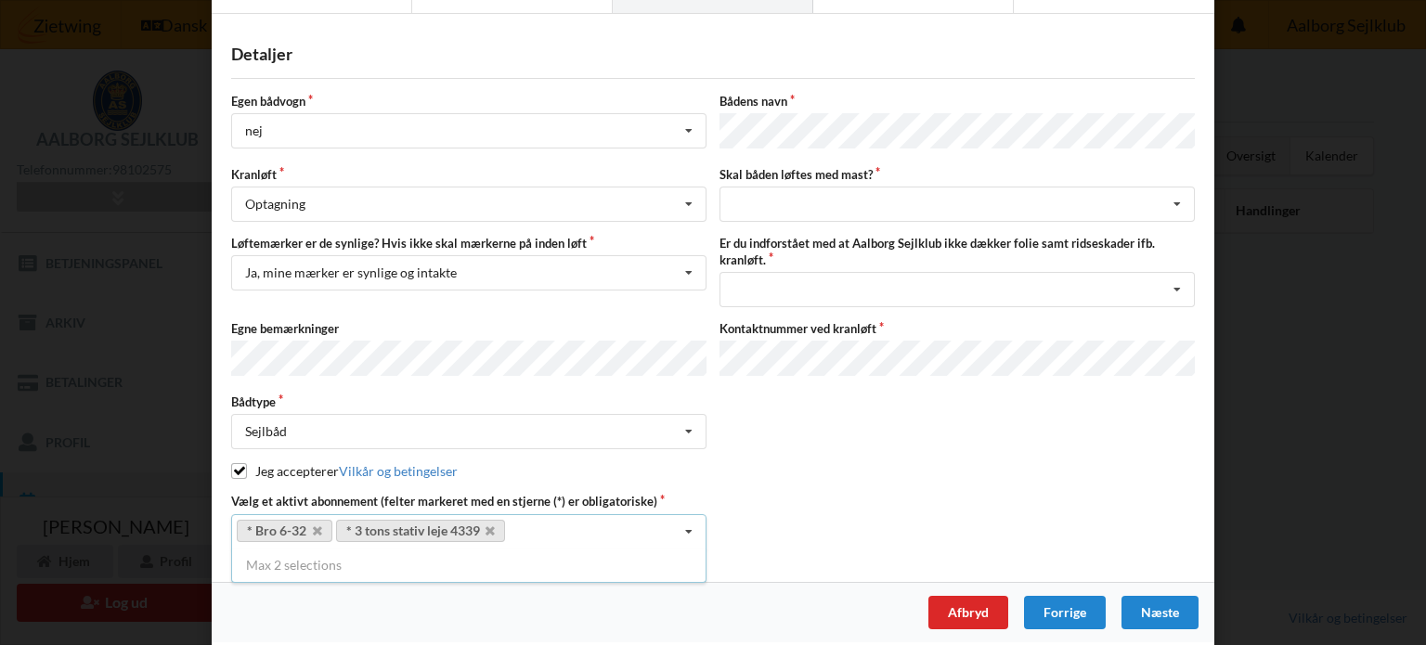
click at [937, 152] on div "Egen bådvogn nej Intet valg ja nej Bådens navn Kranløft Optagning Søsætning Opt…" at bounding box center [713, 321] width 964 height 456
click at [856, 203] on div "intet valg ja nej" at bounding box center [957, 204] width 475 height 35
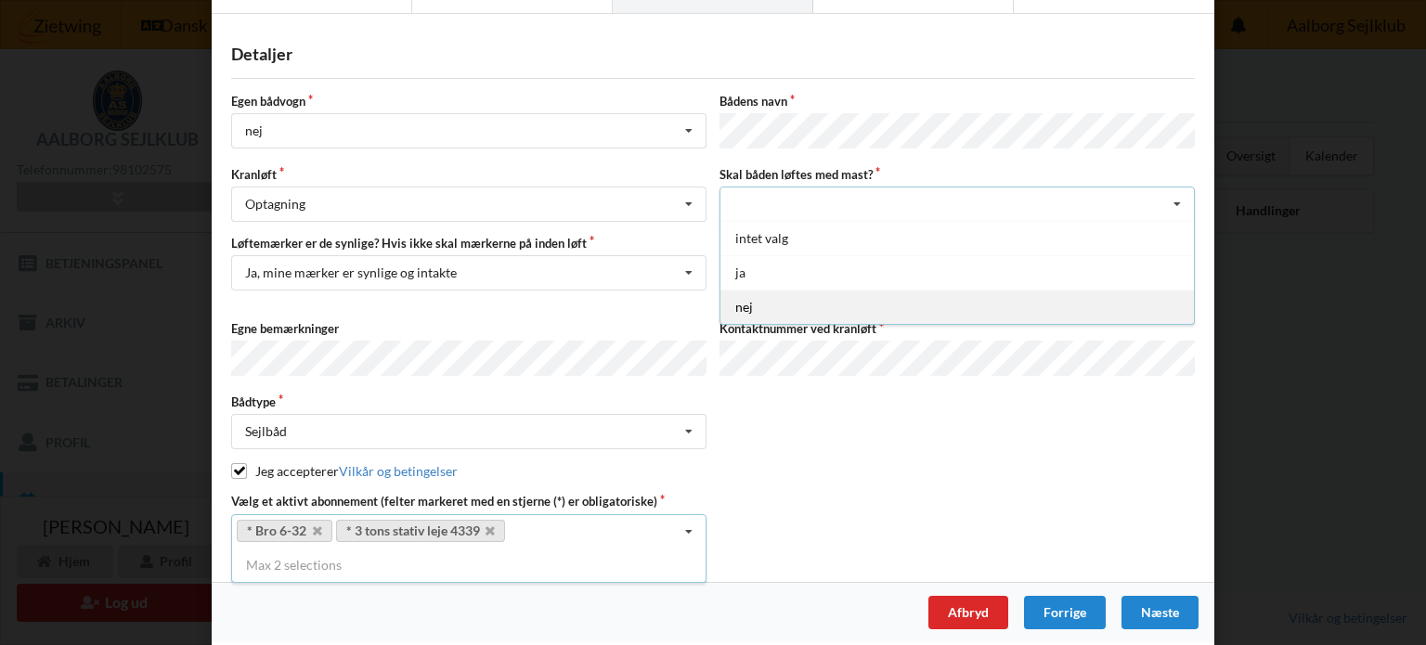
click at [796, 290] on div "nej" at bounding box center [958, 307] width 474 height 34
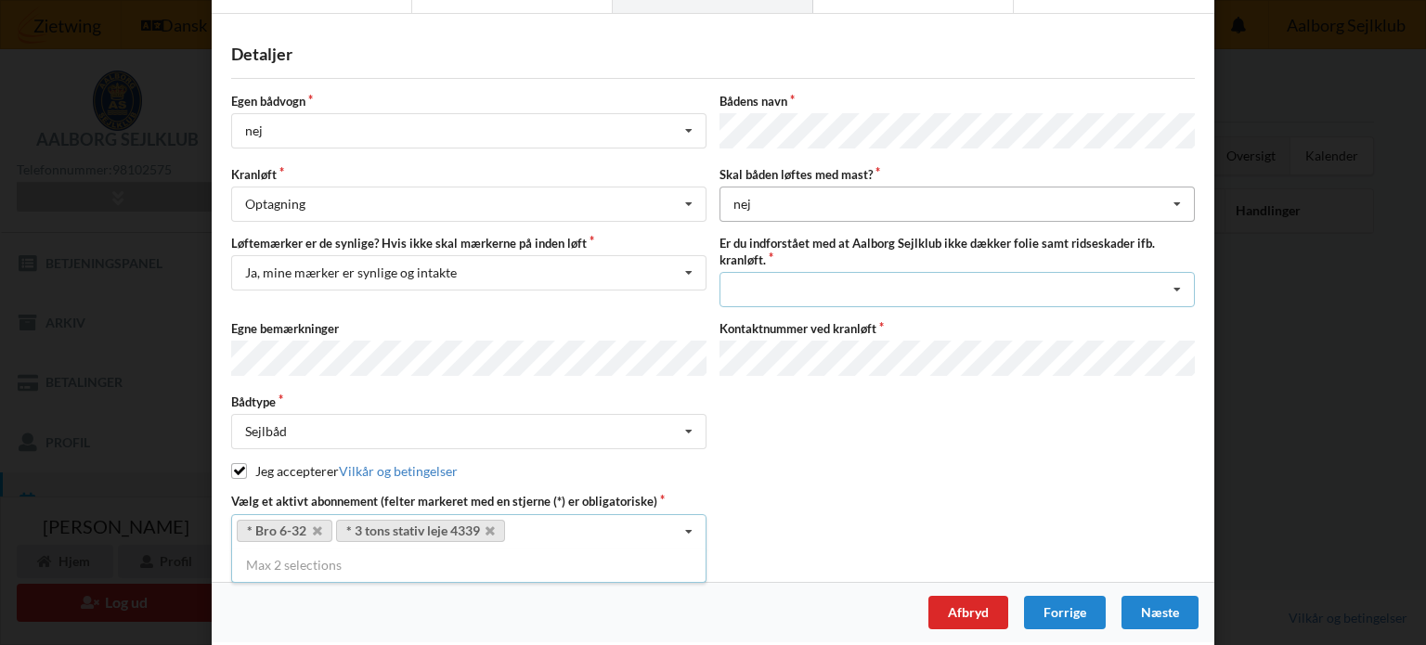
click at [796, 289] on div "Jeg har tæpper med og tager selv ansvaret for eventuelle folie samt ridseskader…" at bounding box center [957, 289] width 475 height 35
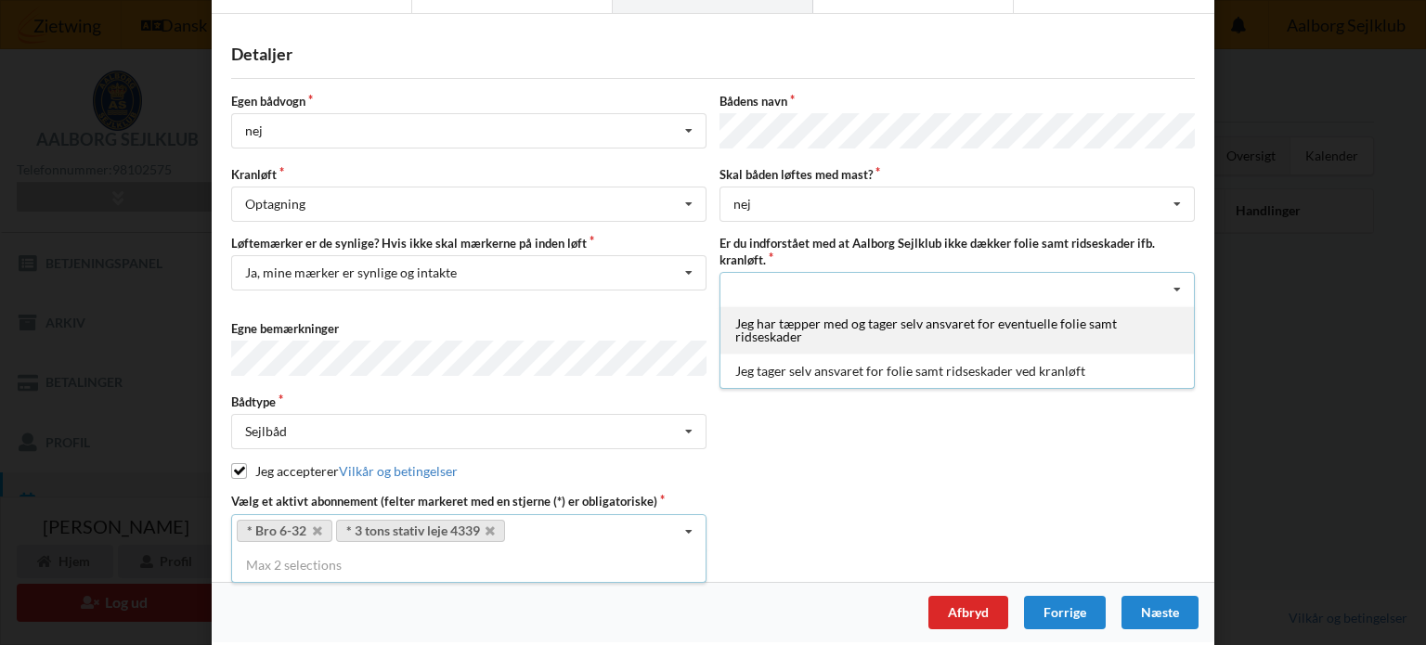
click at [839, 312] on div "Jeg har tæpper med og tager selv ansvaret for eventuelle folie samt ridseskader" at bounding box center [958, 329] width 474 height 47
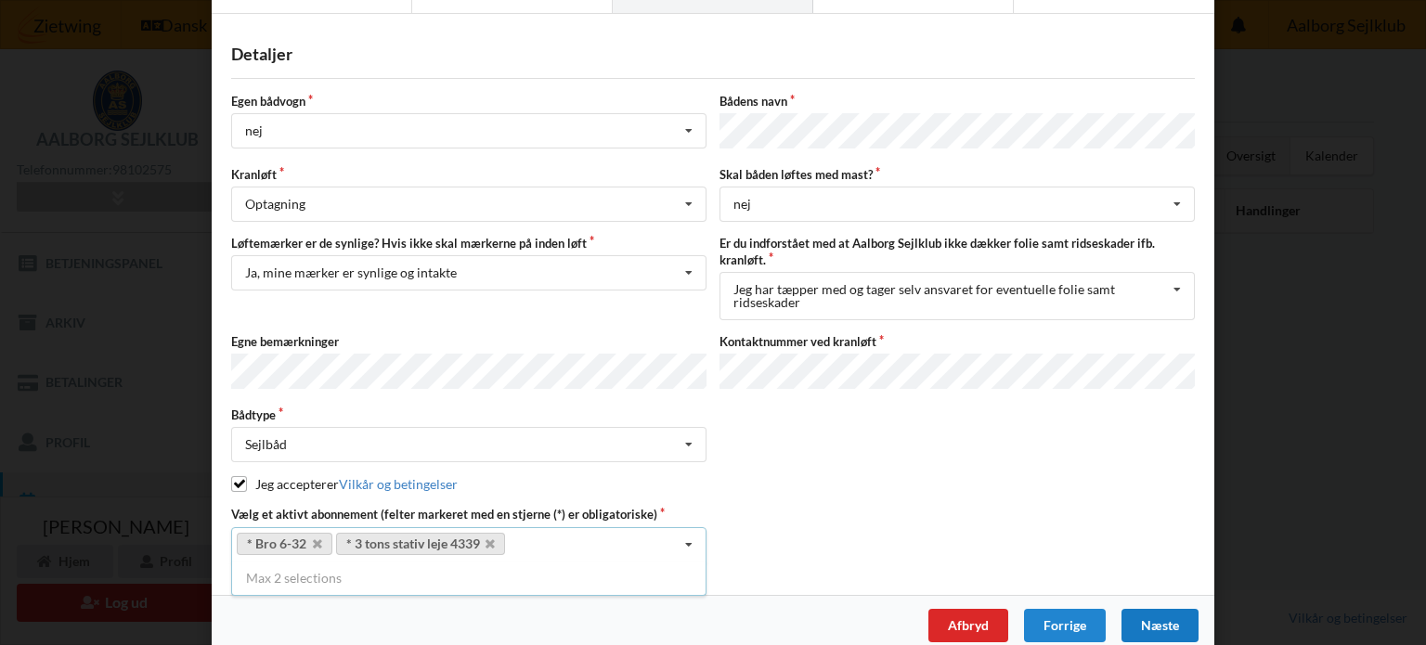
click at [1157, 609] on div "Næste" at bounding box center [1160, 625] width 77 height 33
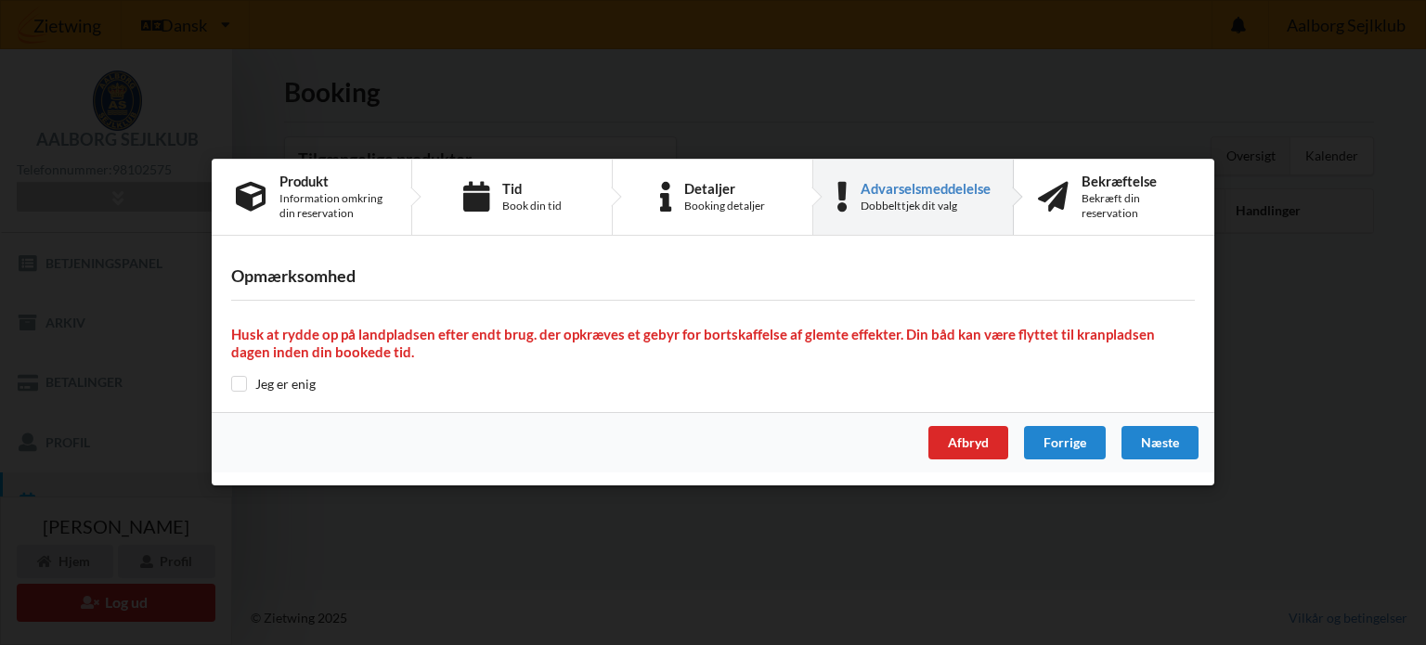
click at [243, 374] on div "Opmærksomhed Husk at rydde op på landpladsen efter endt brug. der opkræves et g…" at bounding box center [713, 331] width 1003 height 164
click at [271, 387] on label "Jeg er enig" at bounding box center [273, 384] width 85 height 16
click at [248, 390] on label "Jeg er enig" at bounding box center [273, 384] width 85 height 16
click at [235, 384] on input "checkbox" at bounding box center [239, 384] width 16 height 16
checkbox input "true"
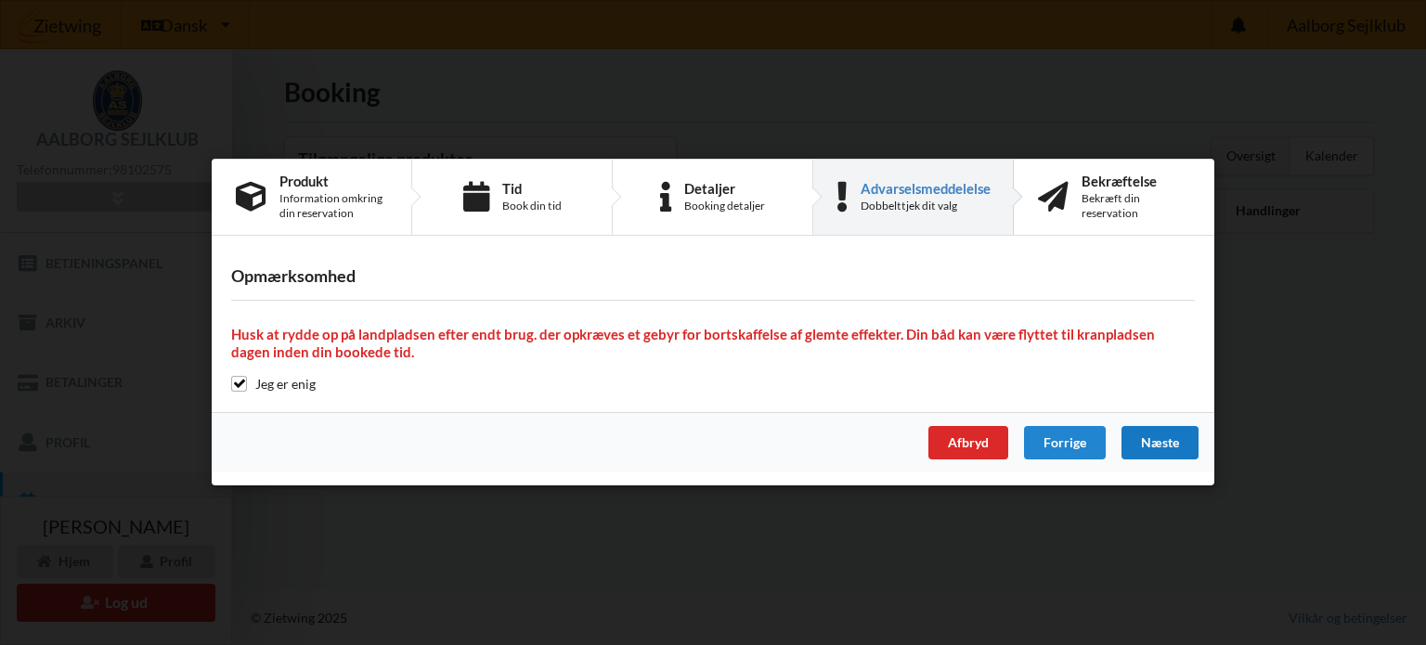
click at [1150, 427] on div "Næste" at bounding box center [1160, 443] width 77 height 33
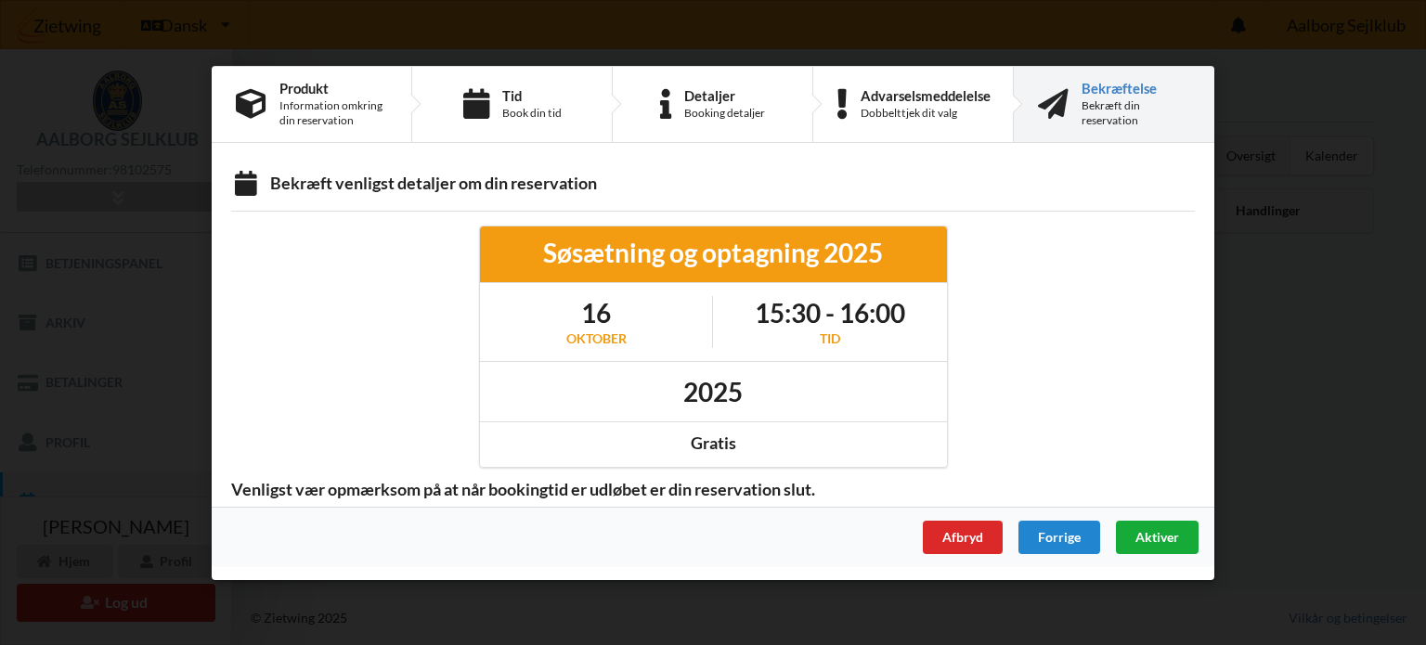
click at [1153, 535] on span "Aktiver" at bounding box center [1158, 536] width 44 height 16
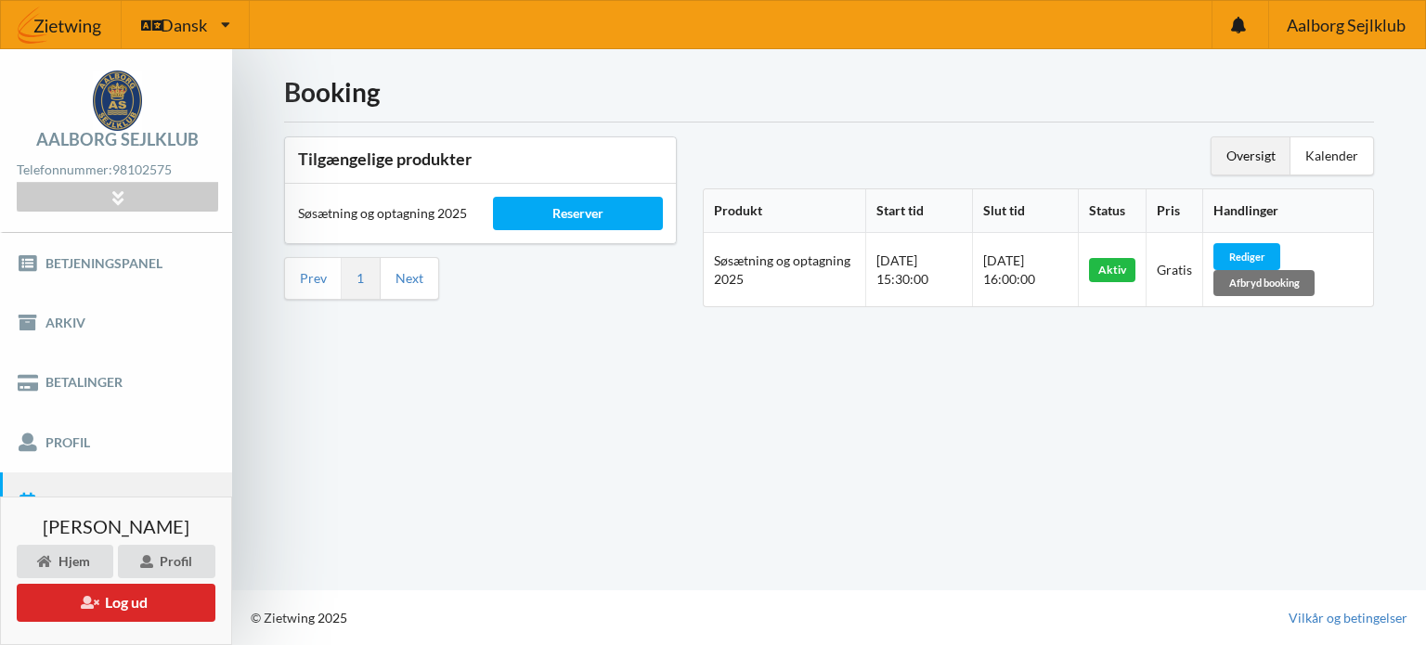
click at [436, 456] on div "Booking Tilgængelige produkter Søsætning og optagning 2025 Reserver Prev 1 Next…" at bounding box center [829, 319] width 1194 height 541
click at [415, 274] on link "Next" at bounding box center [410, 278] width 28 height 17
click at [93, 463] on link "Profil" at bounding box center [116, 441] width 232 height 59
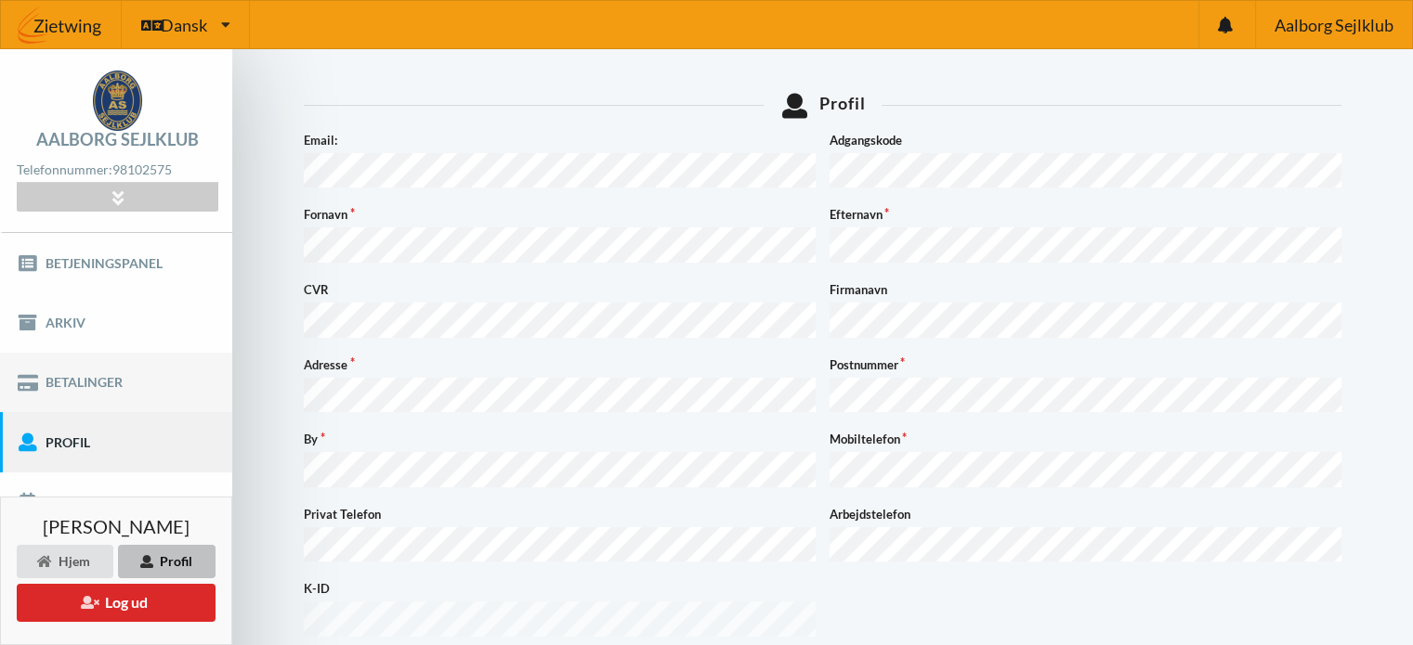
click at [88, 378] on link "Betalinger" at bounding box center [116, 382] width 232 height 59
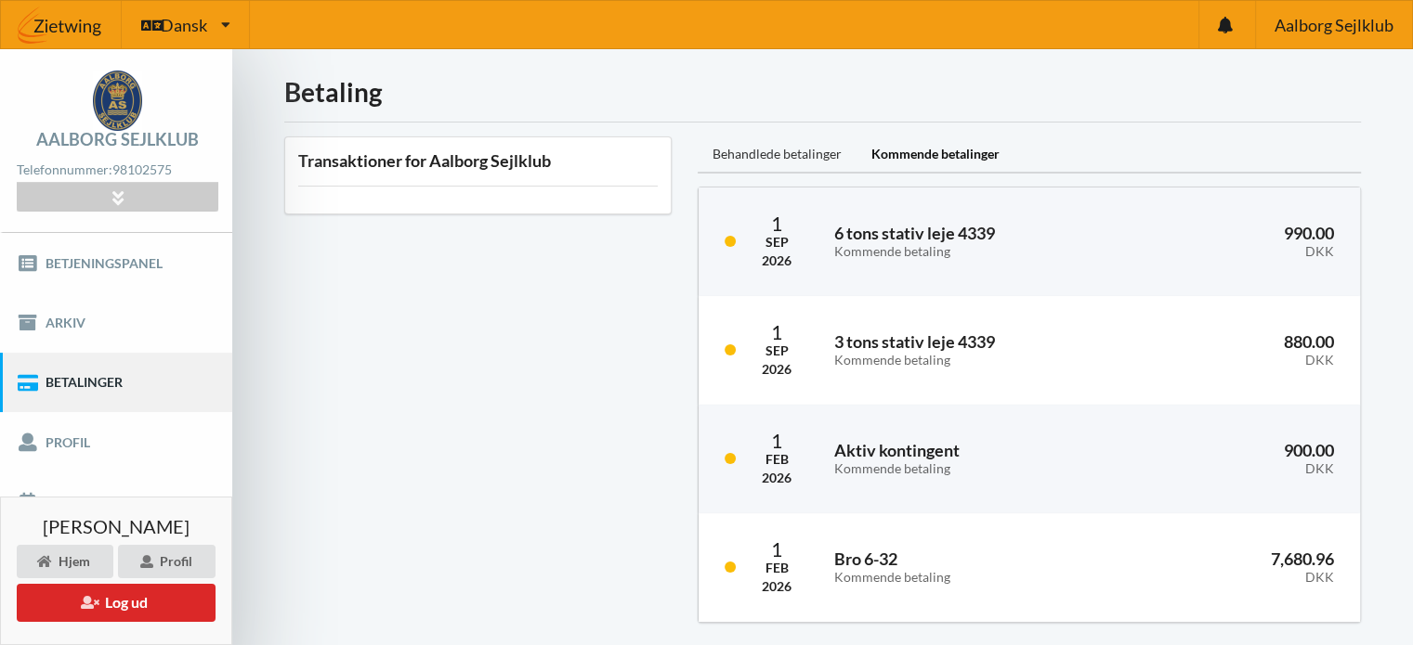
click at [773, 148] on div "Behandlede betalinger" at bounding box center [776, 155] width 159 height 37
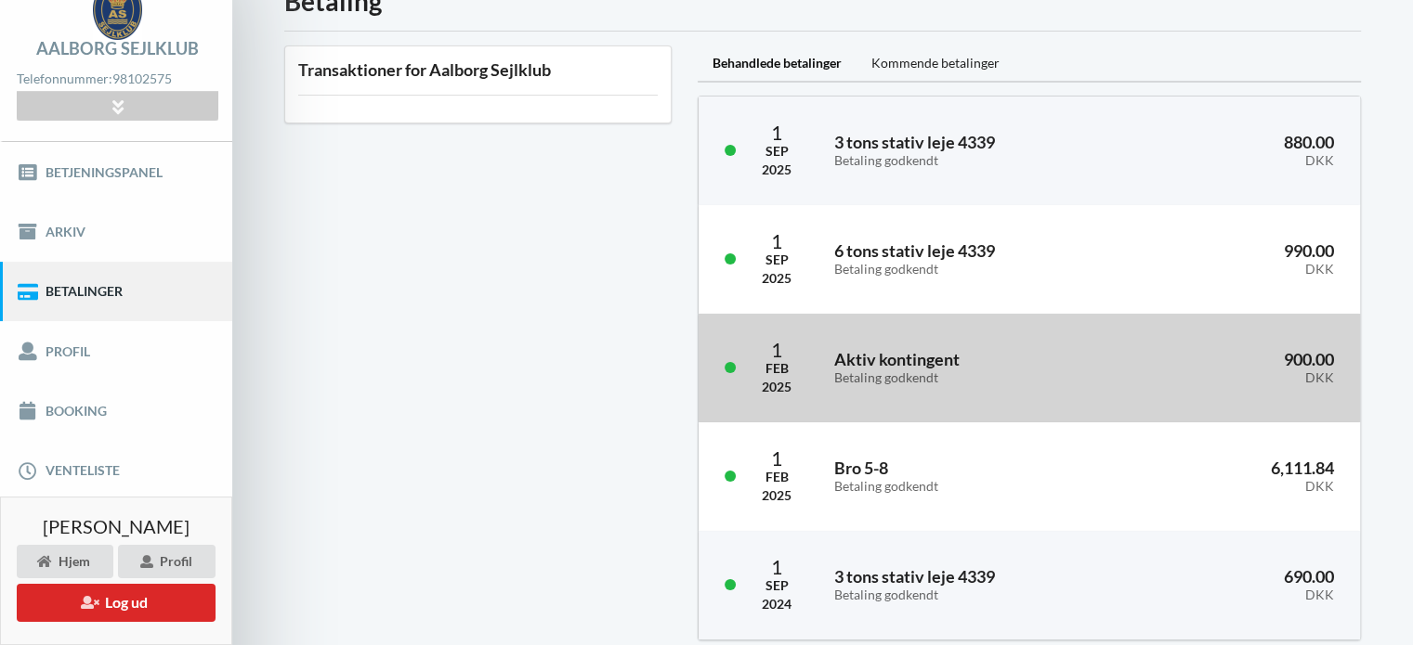
scroll to position [89, 0]
